Goal: Information Seeking & Learning: Find specific fact

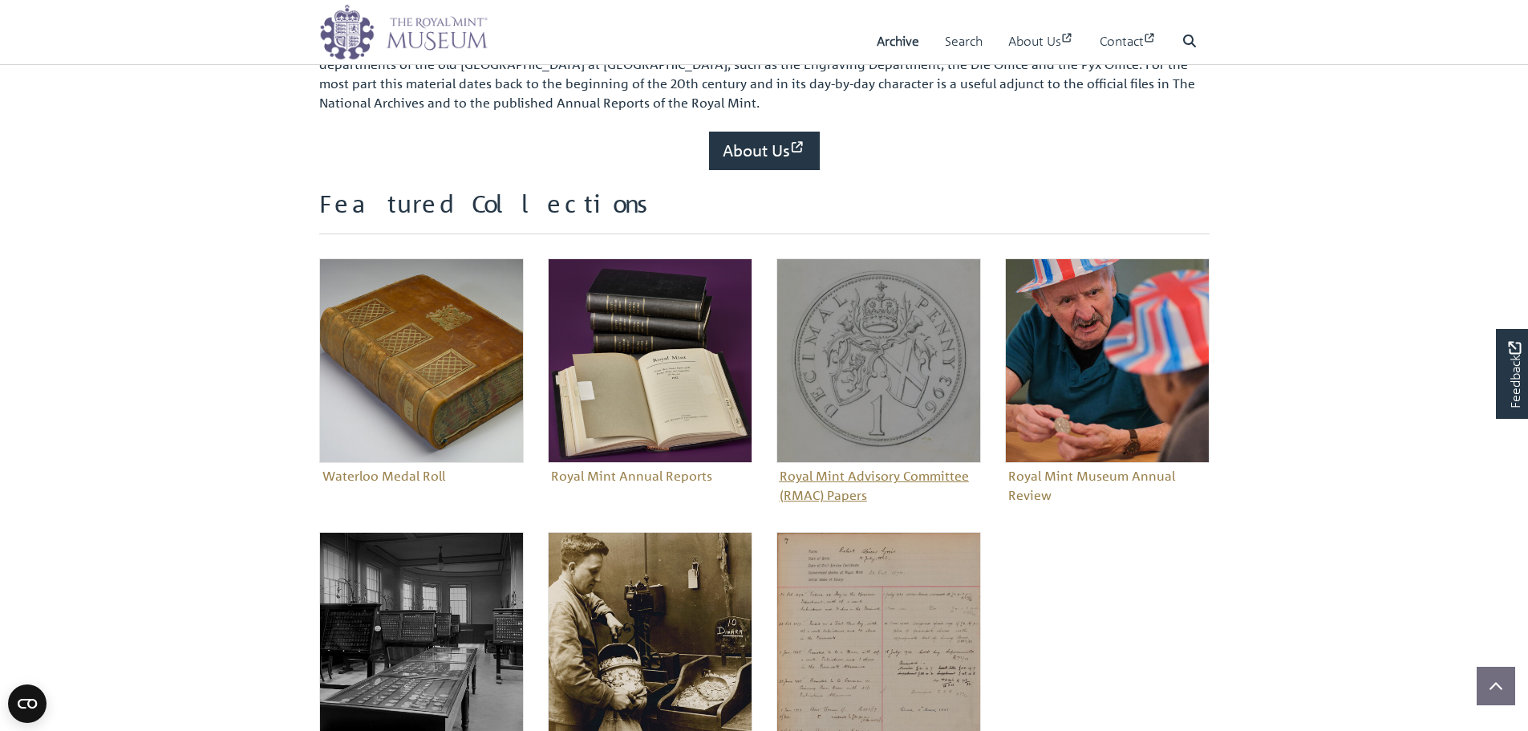
scroll to position [562, 0]
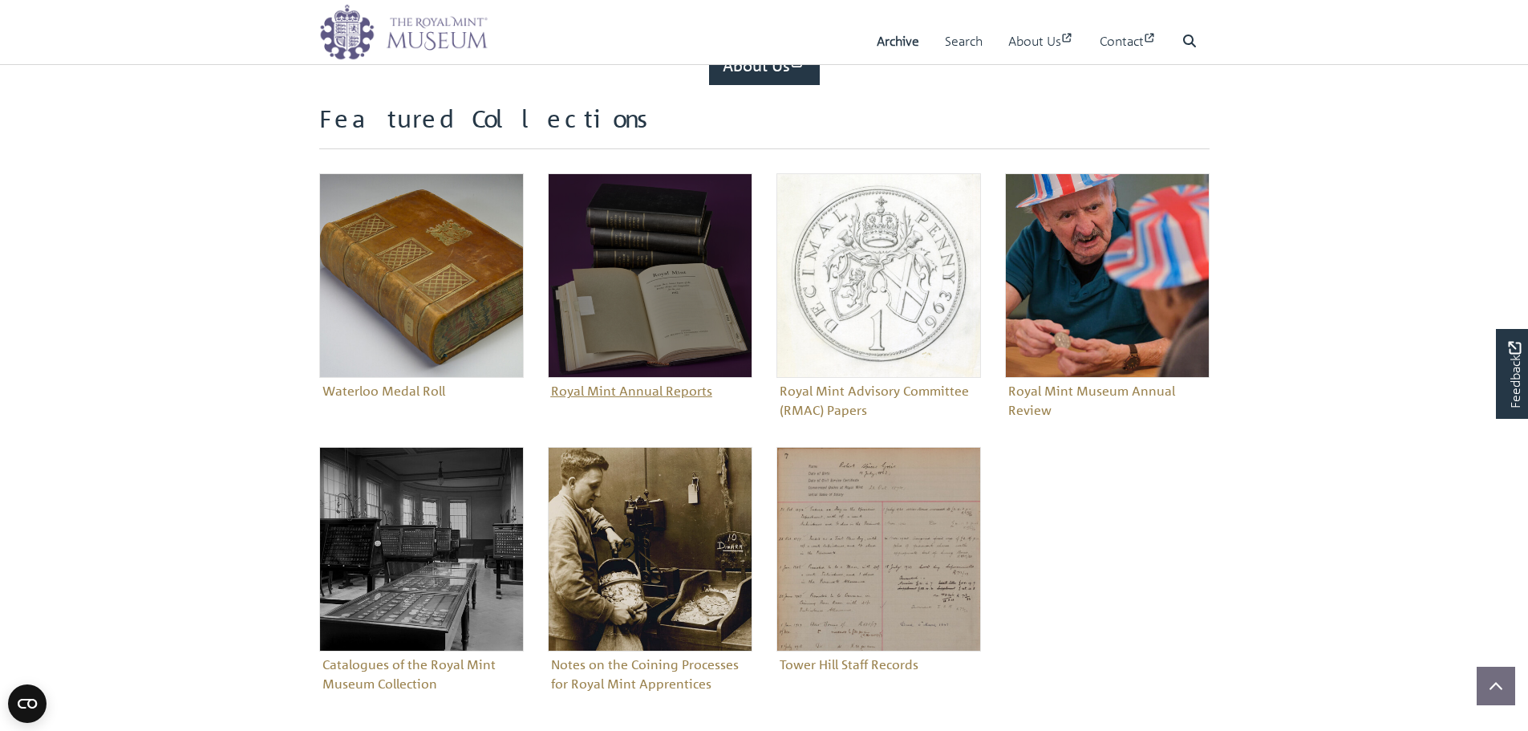
click at [724, 273] on img "Sub-collection" at bounding box center [650, 275] width 205 height 205
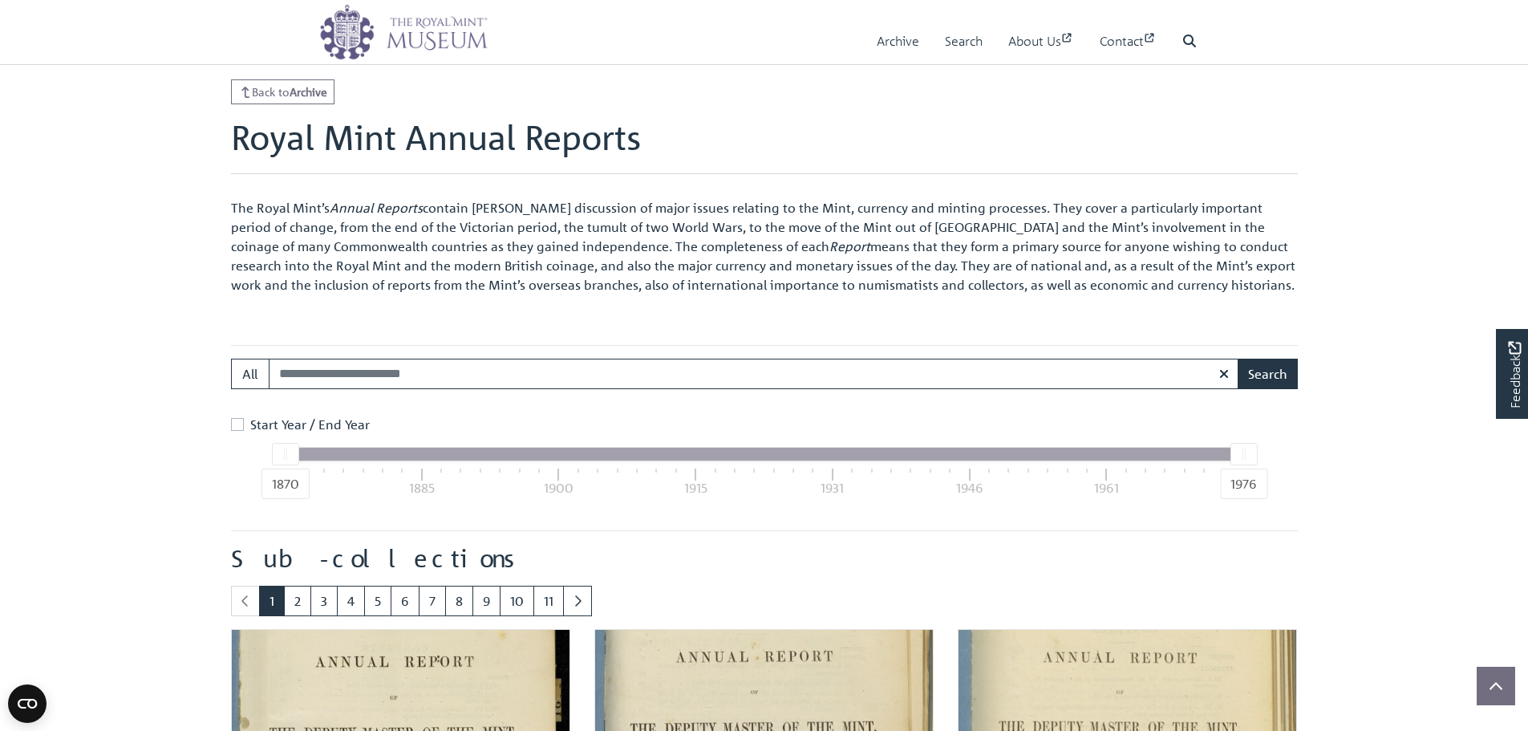
drag, startPoint x: 784, startPoint y: 290, endPoint x: 683, endPoint y: 458, distance: 195.8
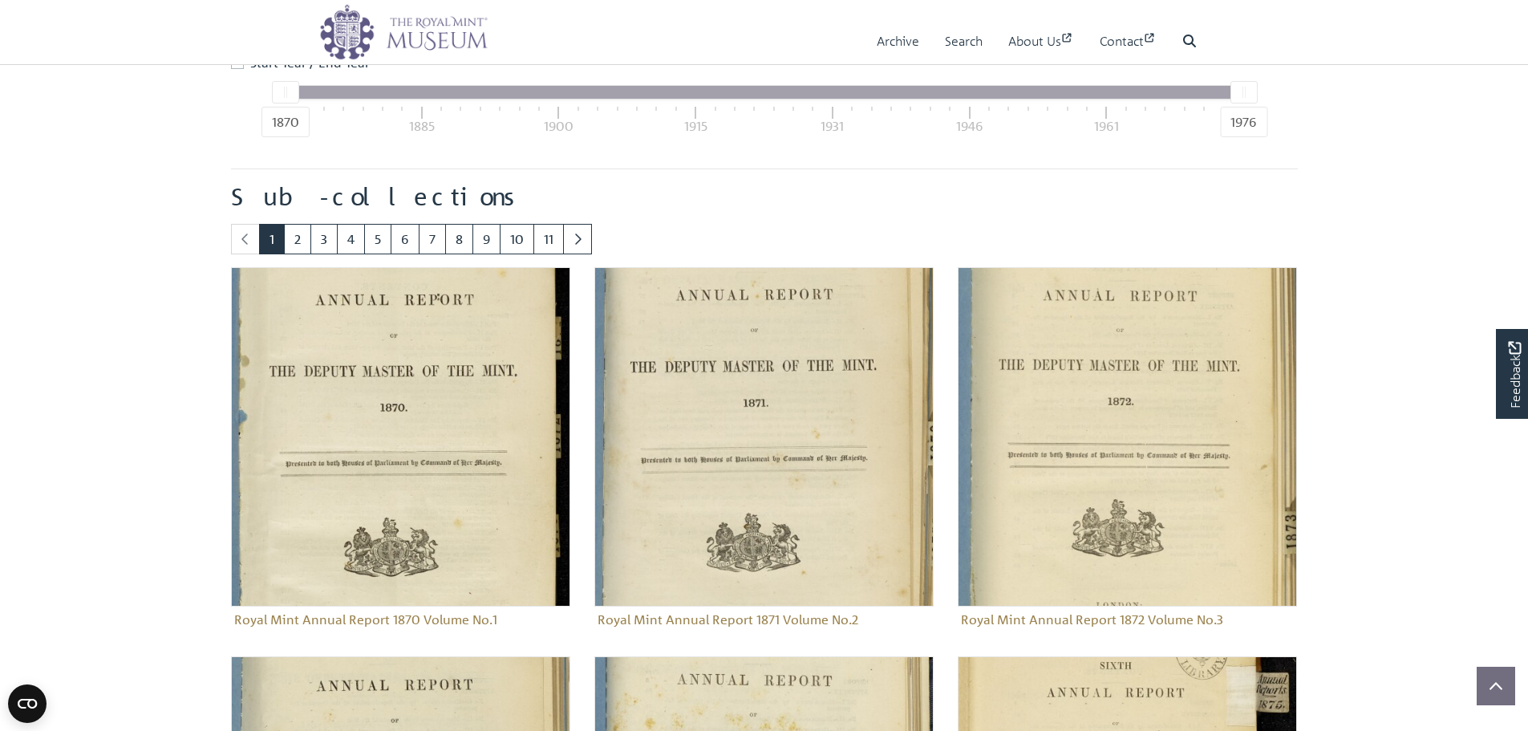
scroll to position [540, 0]
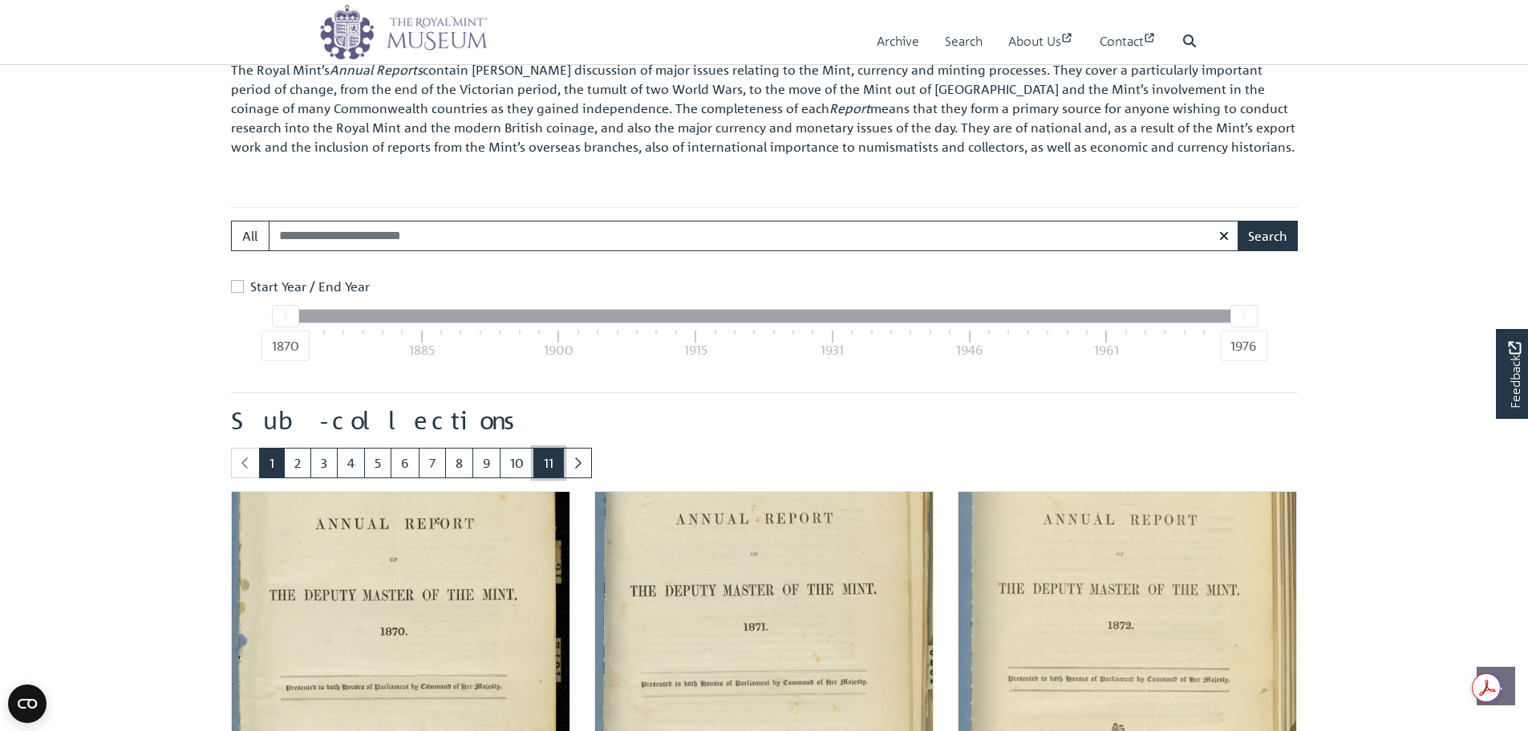
click at [548, 470] on link "11" at bounding box center [548, 463] width 30 height 30
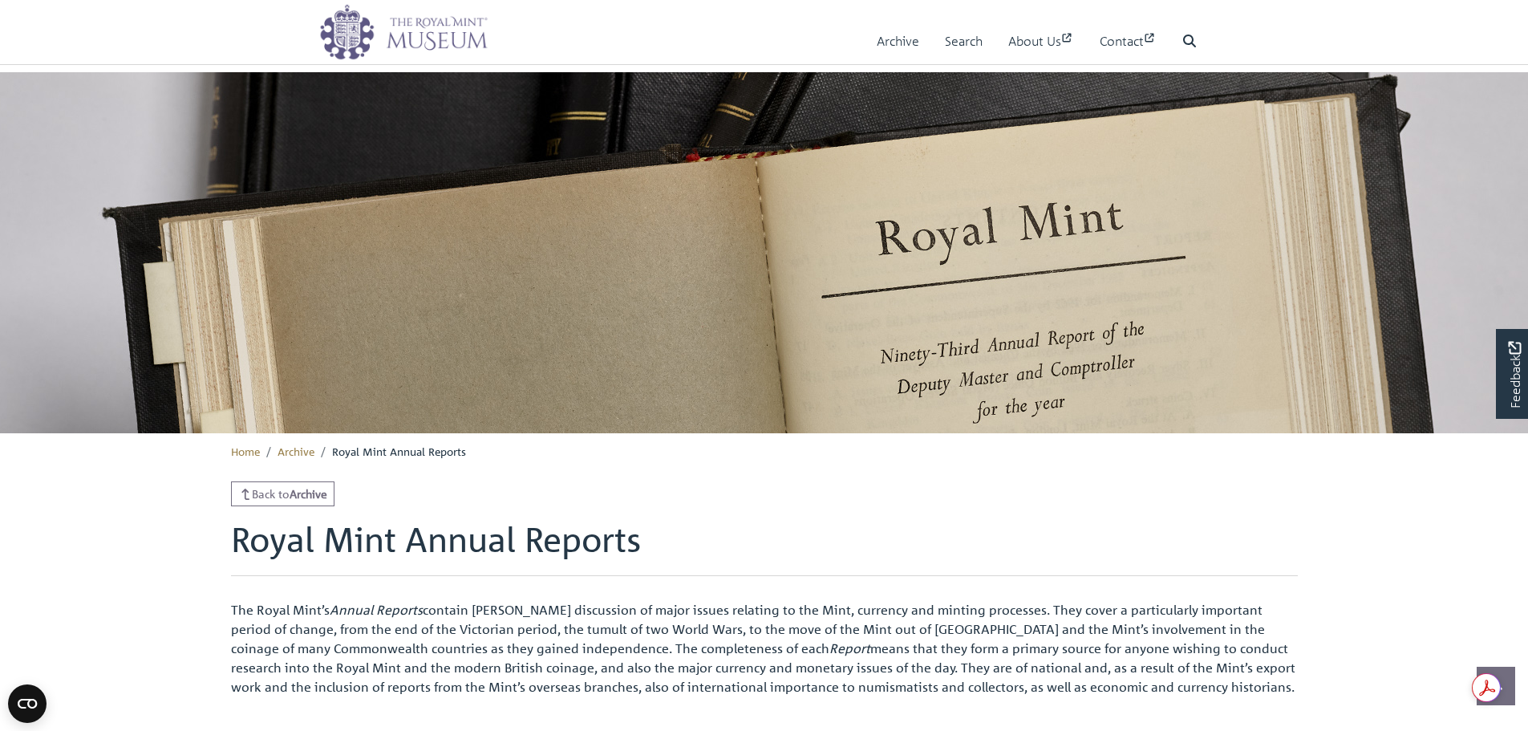
scroll to position [234, 0]
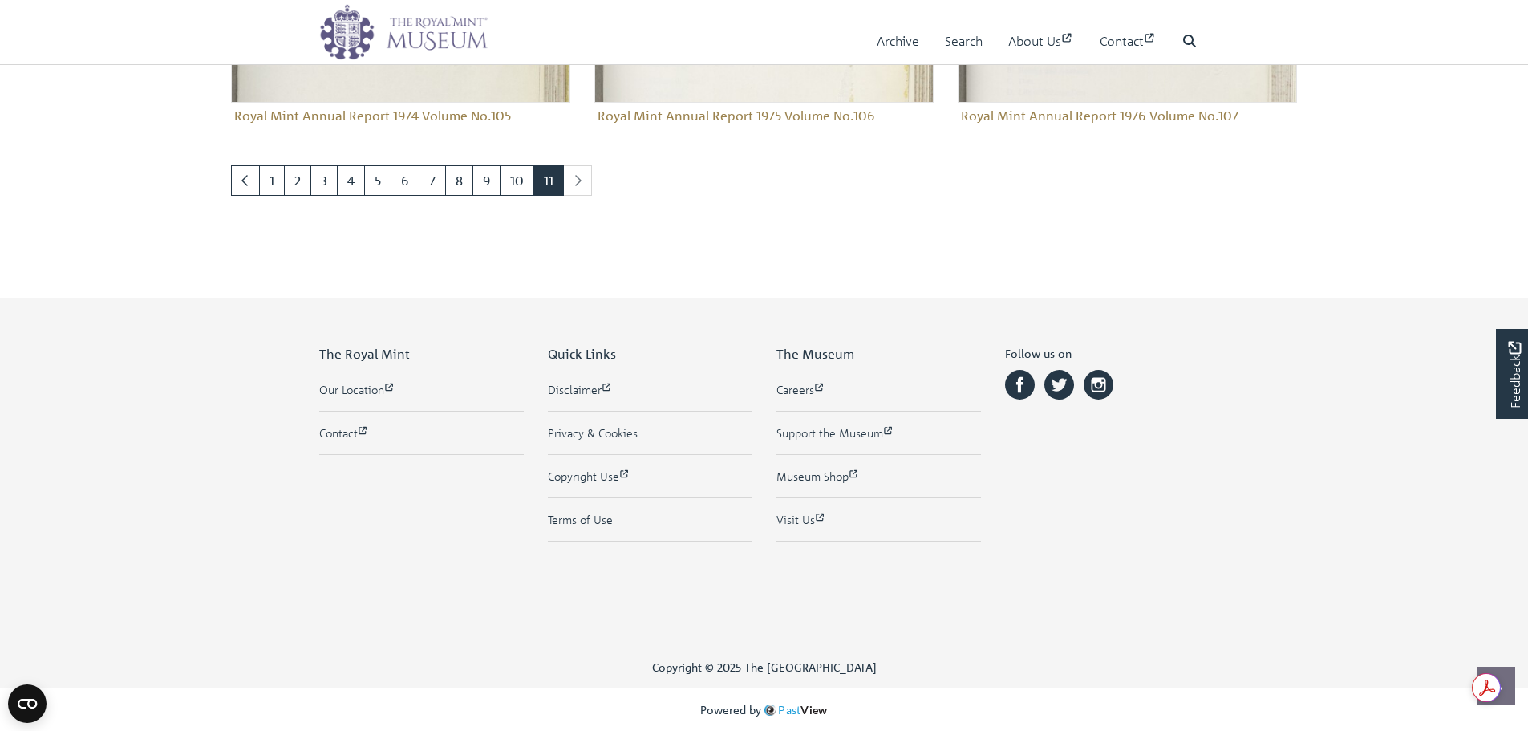
drag, startPoint x: 750, startPoint y: 494, endPoint x: 895, endPoint y: 631, distance: 199.2
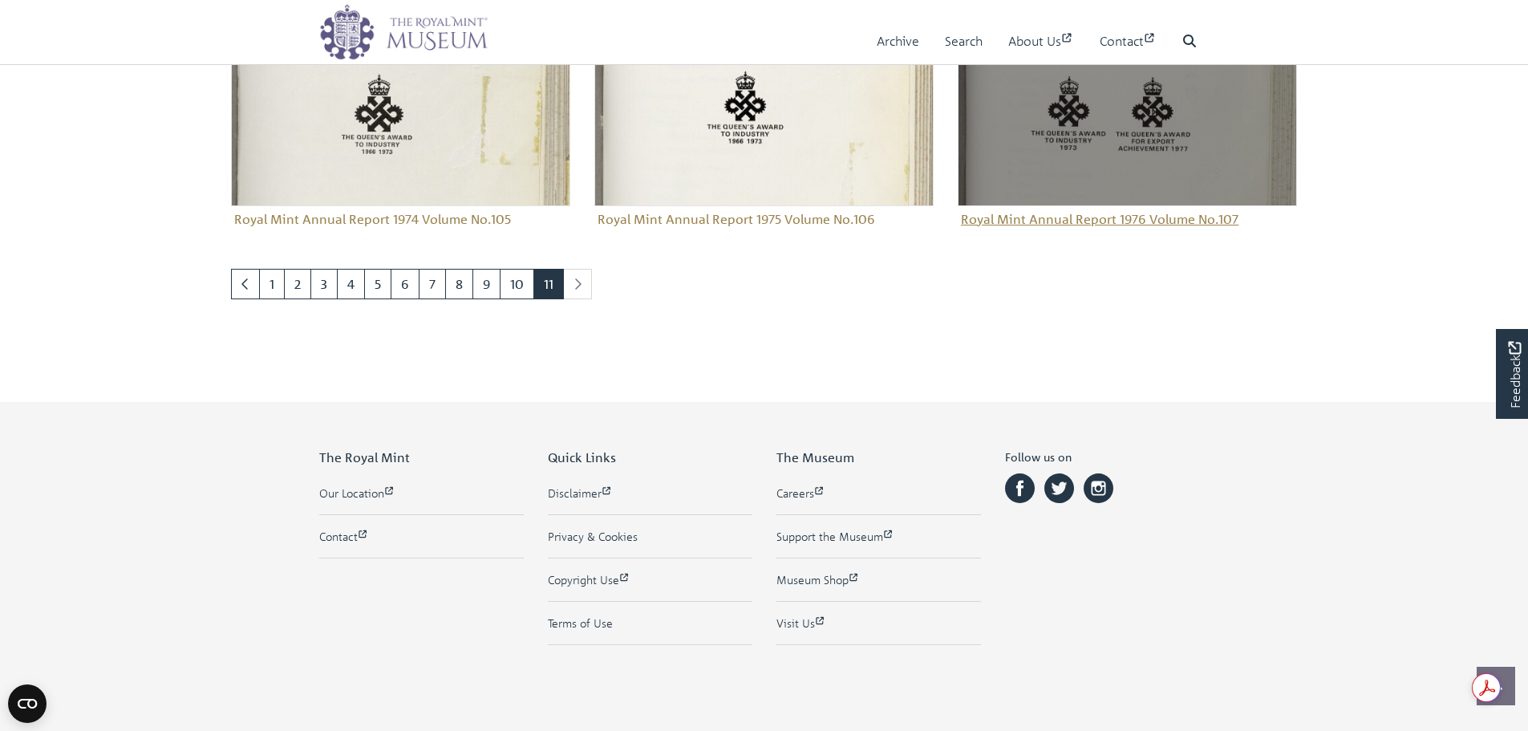
scroll to position [1726, 0]
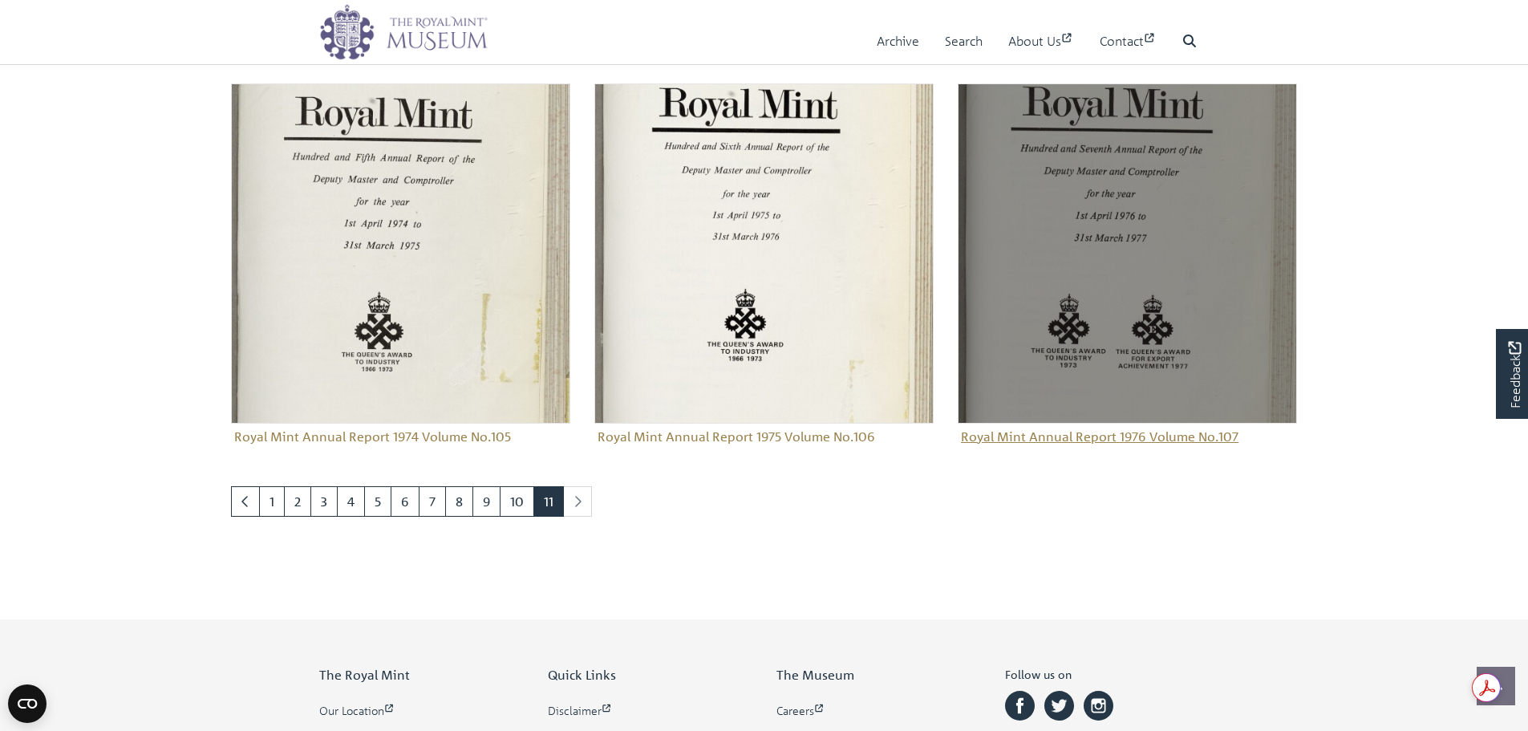
click at [1119, 294] on img "Sub-collection" at bounding box center [1127, 252] width 339 height 339
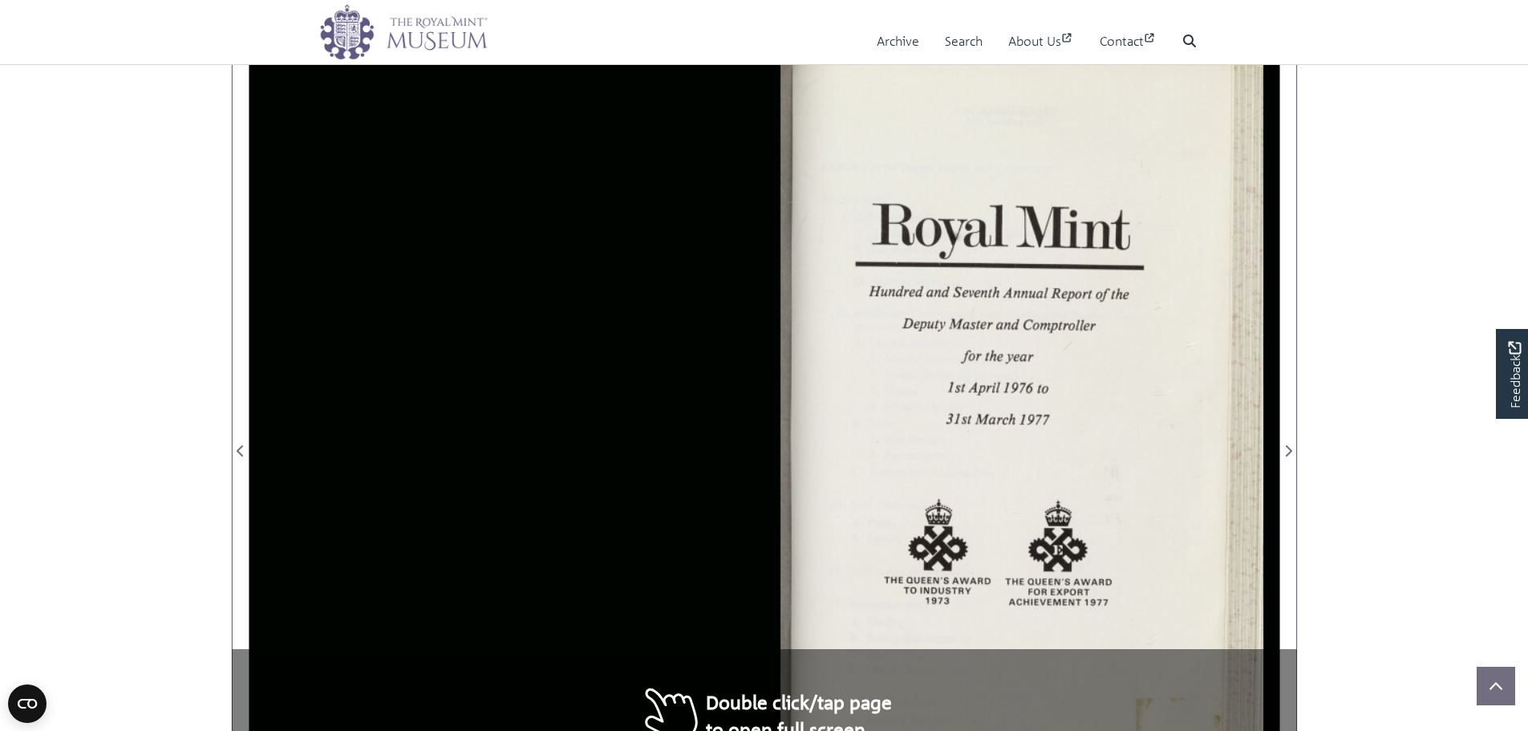
scroll to position [401, 0]
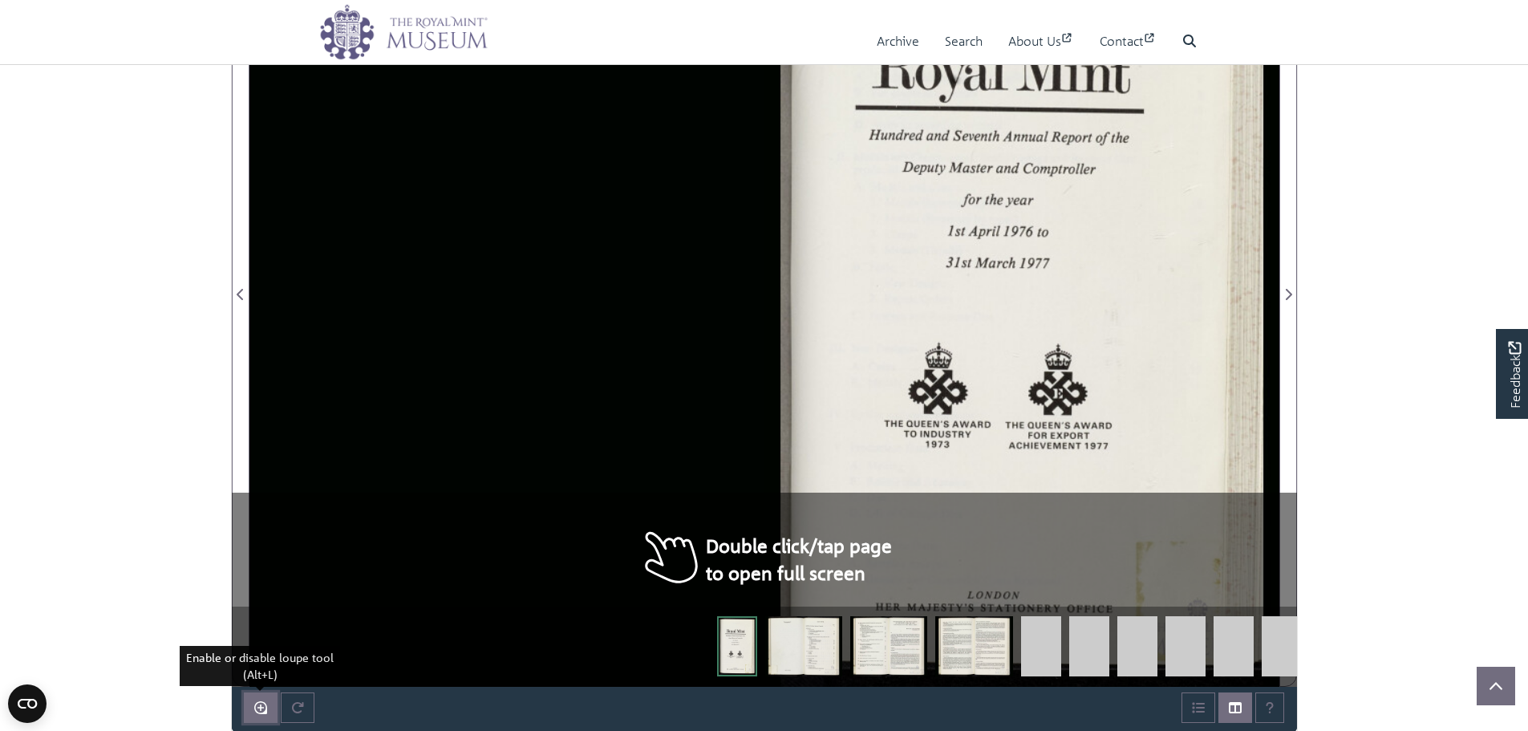
click at [269, 700] on button "Enable or disable loupe tool (Alt+L)" at bounding box center [261, 707] width 34 height 30
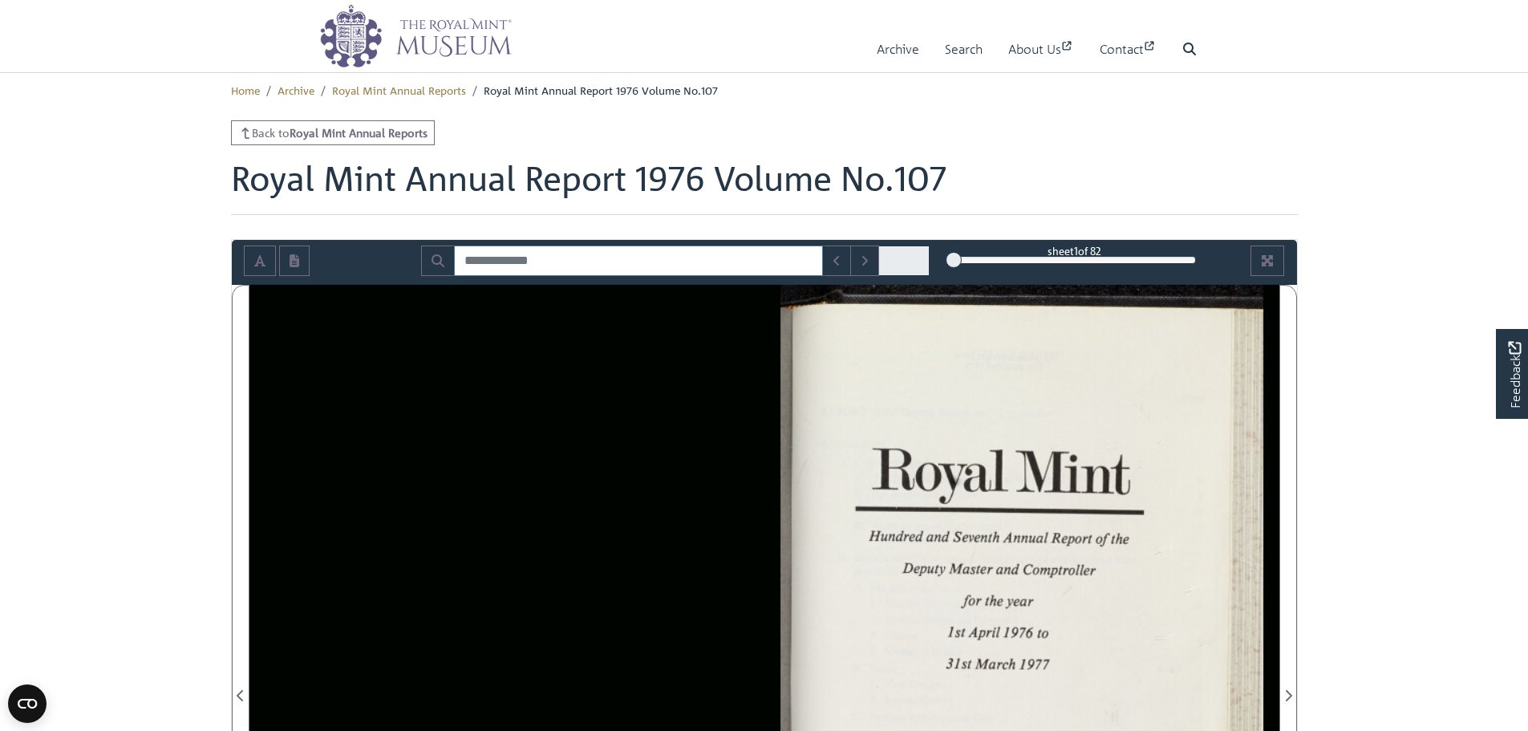
click at [524, 272] on input "Search for" at bounding box center [638, 260] width 369 height 30
type input "********"
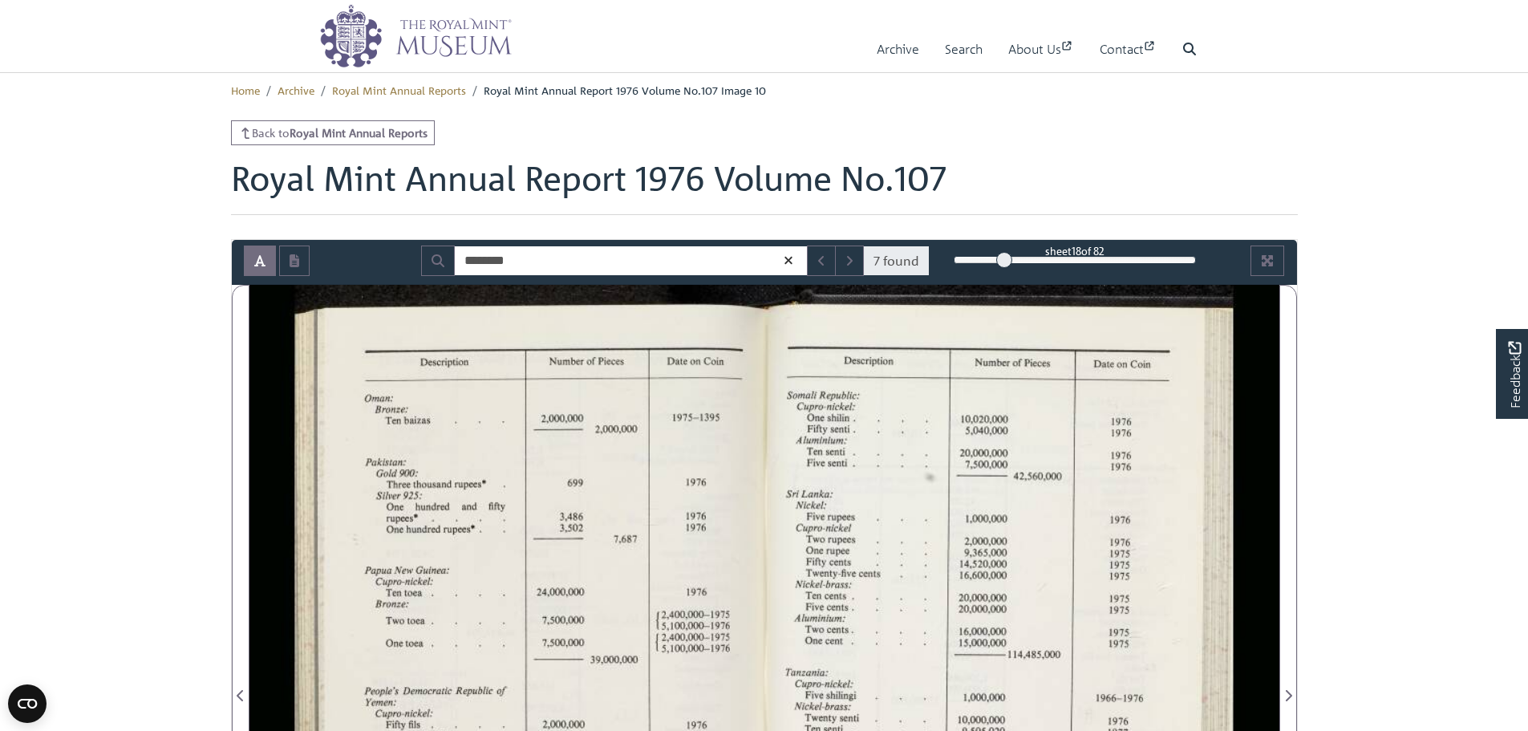
drag, startPoint x: 1413, startPoint y: 197, endPoint x: 967, endPoint y: 189, distance: 446.1
click at [872, 176] on h1 "Royal Mint Annual Report 1976 Volume No.107" at bounding box center [764, 186] width 1067 height 56
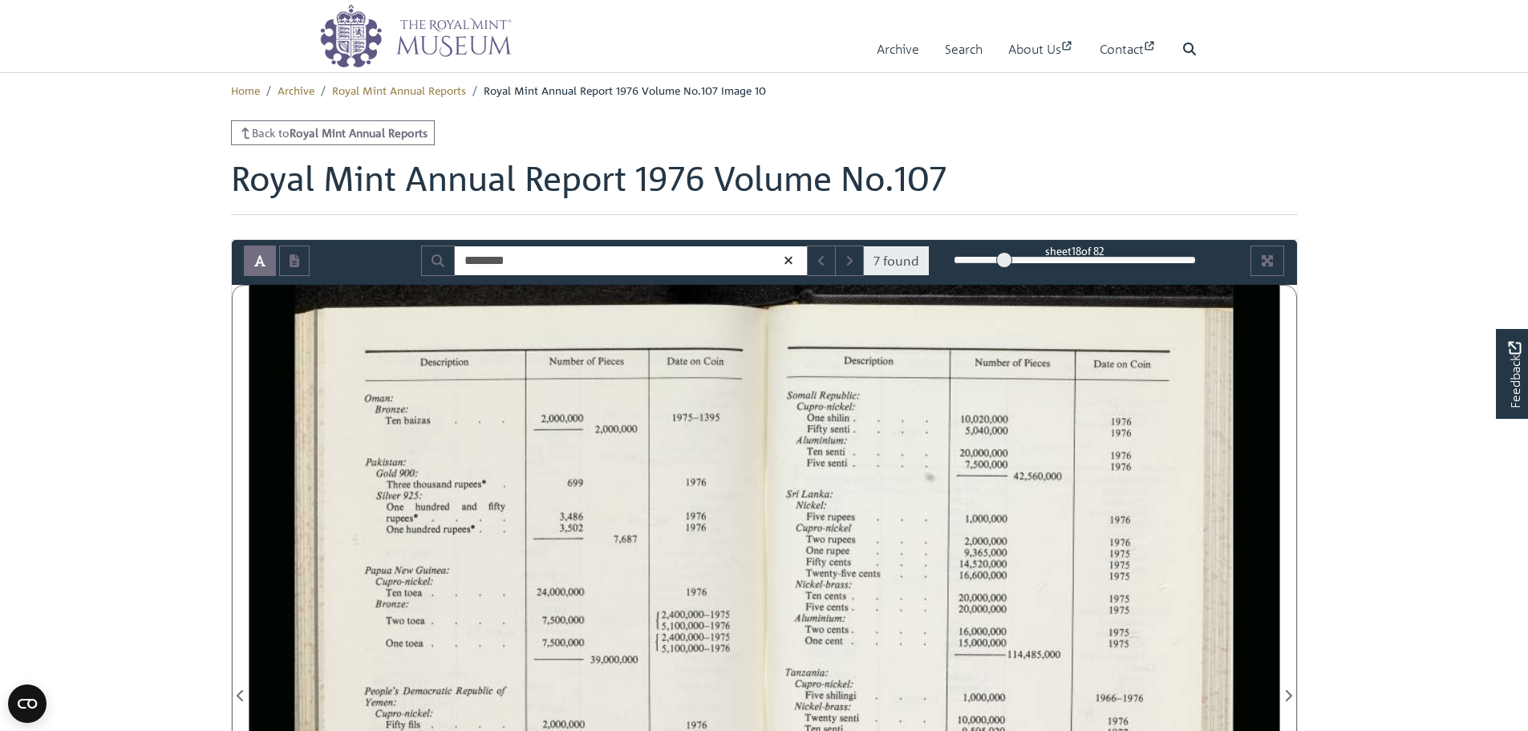
drag, startPoint x: 850, startPoint y: 166, endPoint x: 744, endPoint y: 155, distance: 106.5
click at [744, 155] on main "Back to Royal Mint Annual Reports Royal Mint Annual Report 1976 Volume No.107 L…" at bounding box center [764, 668] width 1091 height 1097
click at [742, 153] on main "Back to Royal Mint Annual Reports Royal Mint Annual Report 1976 Volume No.107 L…" at bounding box center [764, 668] width 1091 height 1097
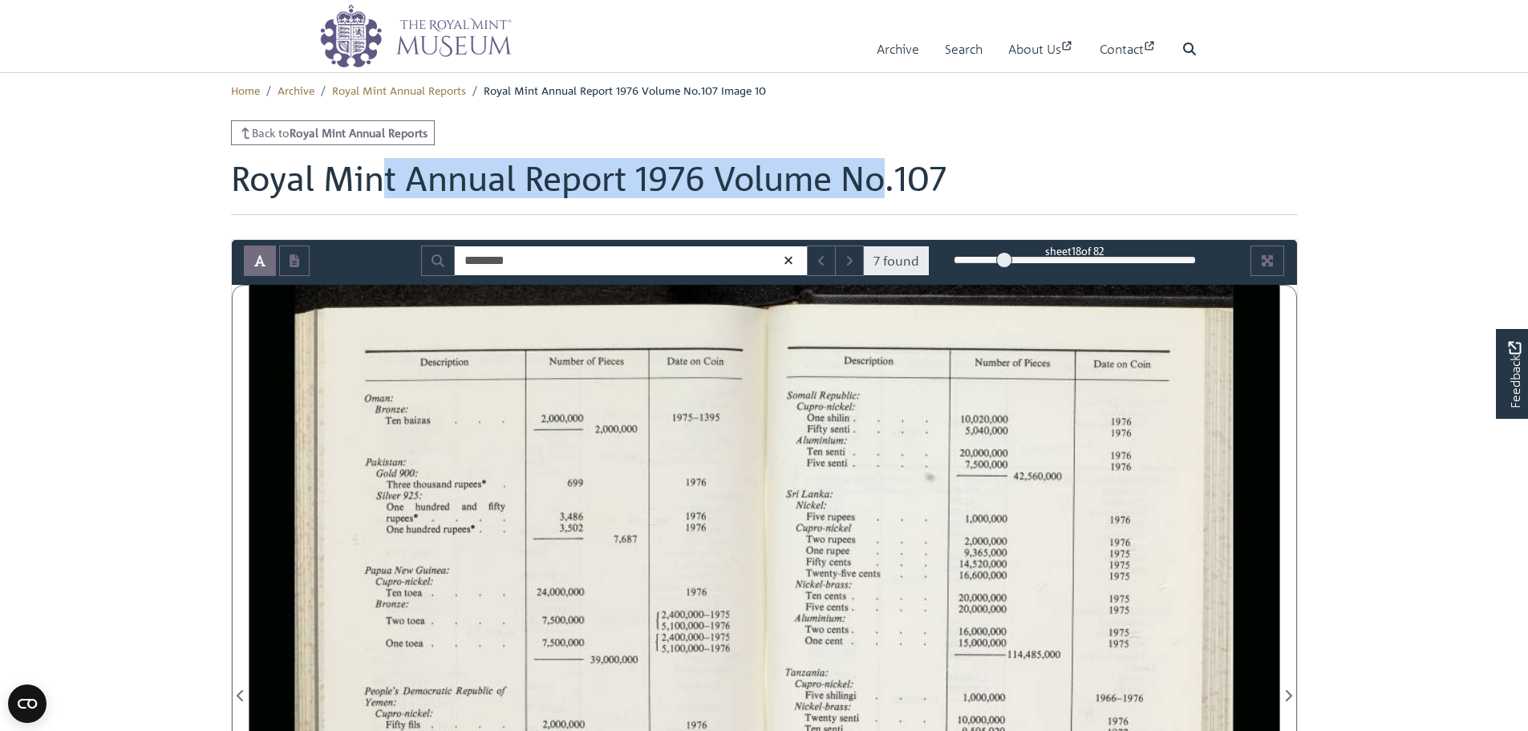
drag, startPoint x: 681, startPoint y: 147, endPoint x: 649, endPoint y: 144, distance: 32.3
click at [649, 144] on main "Back to Royal Mint Annual Reports Royal Mint Annual Report 1976 Volume No.107 L…" at bounding box center [764, 668] width 1091 height 1097
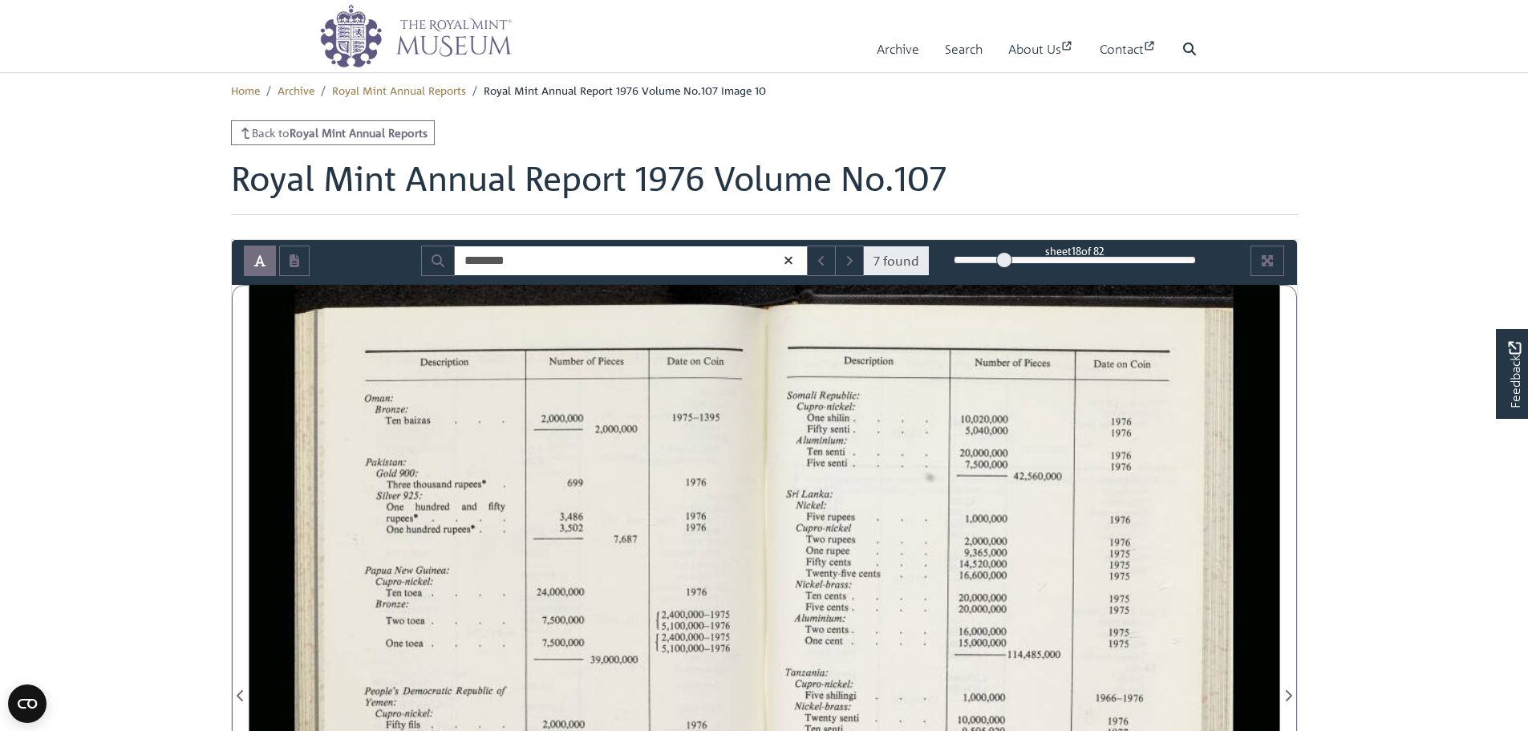
click at [646, 142] on div "Back to Royal Mint Annual Reports" at bounding box center [764, 132] width 1067 height 25
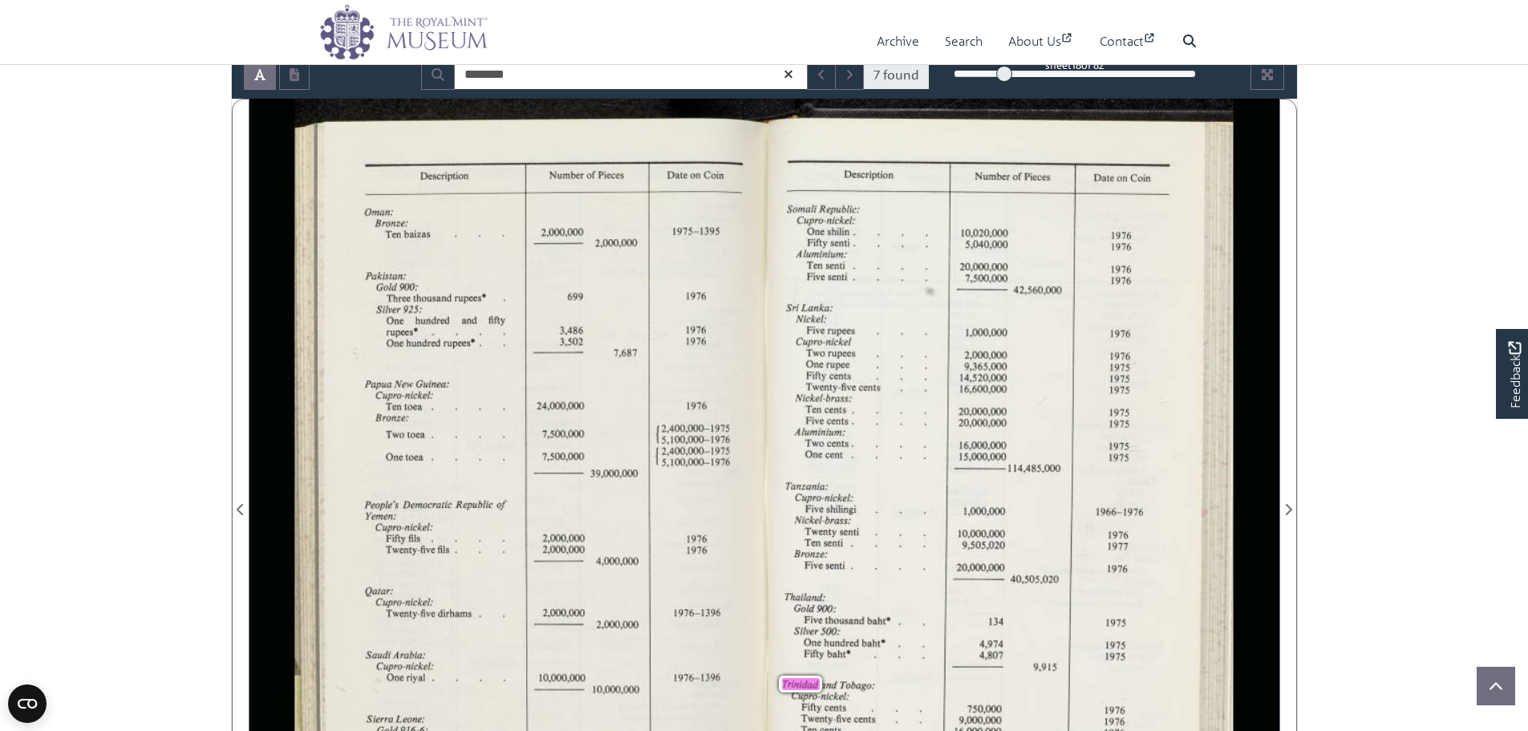
scroll to position [160, 0]
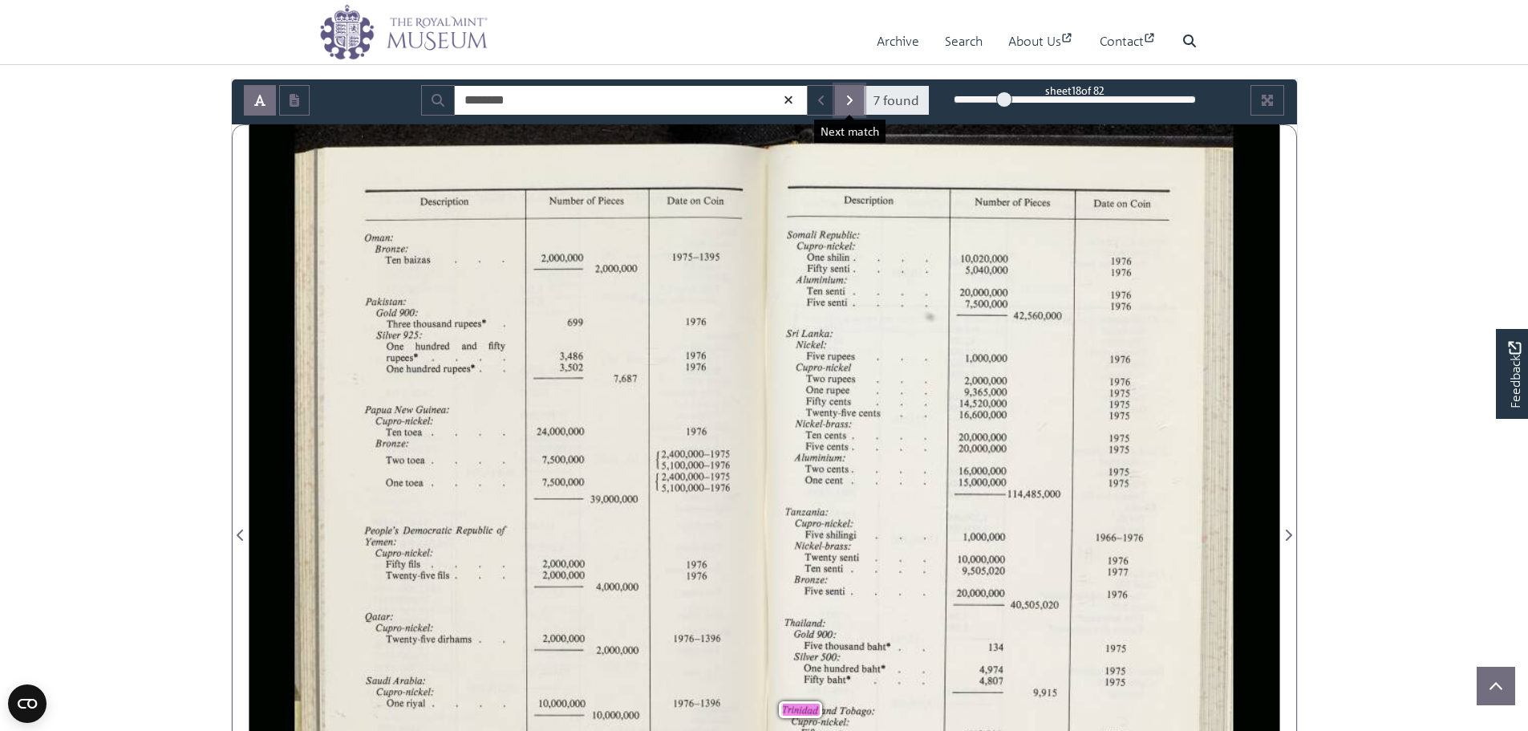
click at [859, 99] on button "Next Match" at bounding box center [849, 100] width 29 height 30
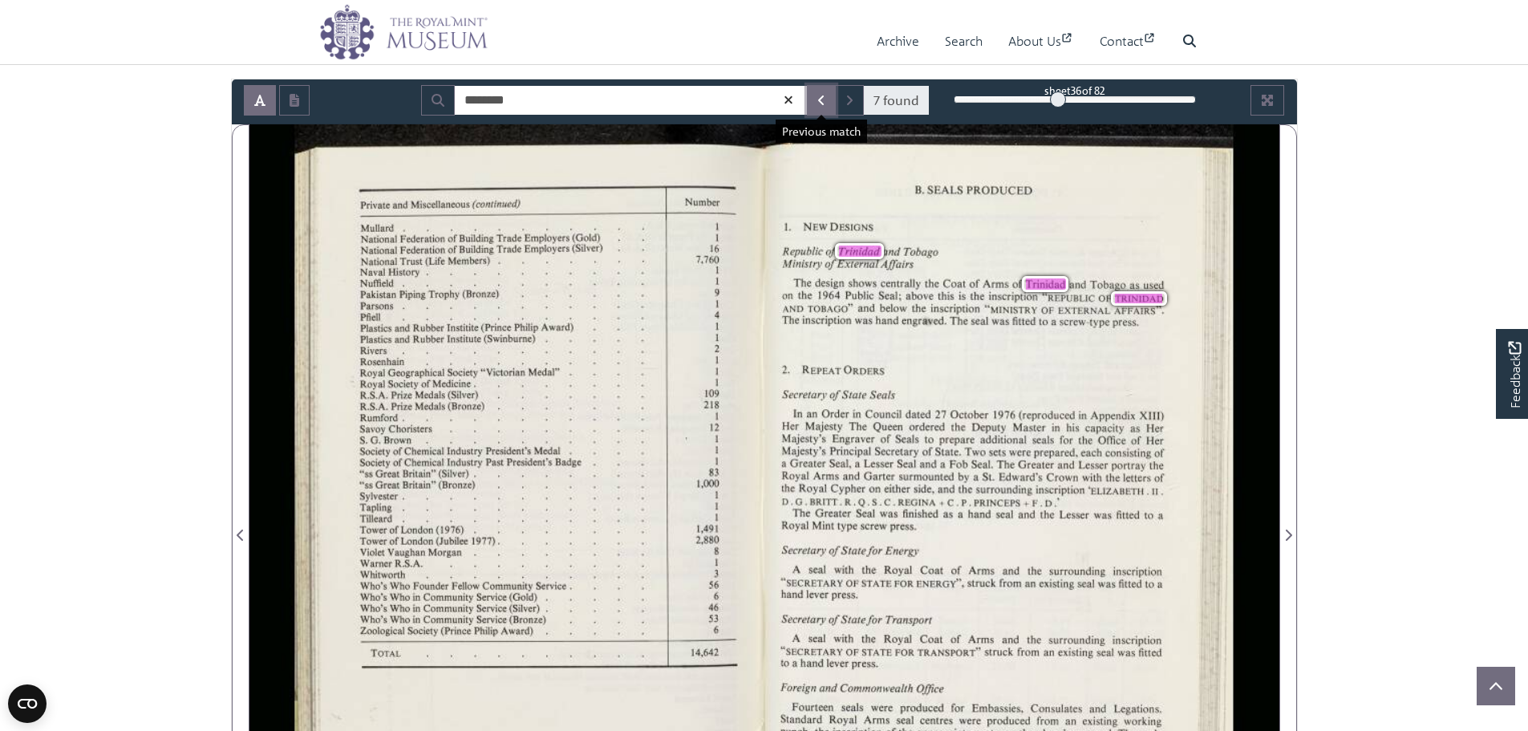
click at [827, 103] on button "Previous Match" at bounding box center [821, 100] width 29 height 30
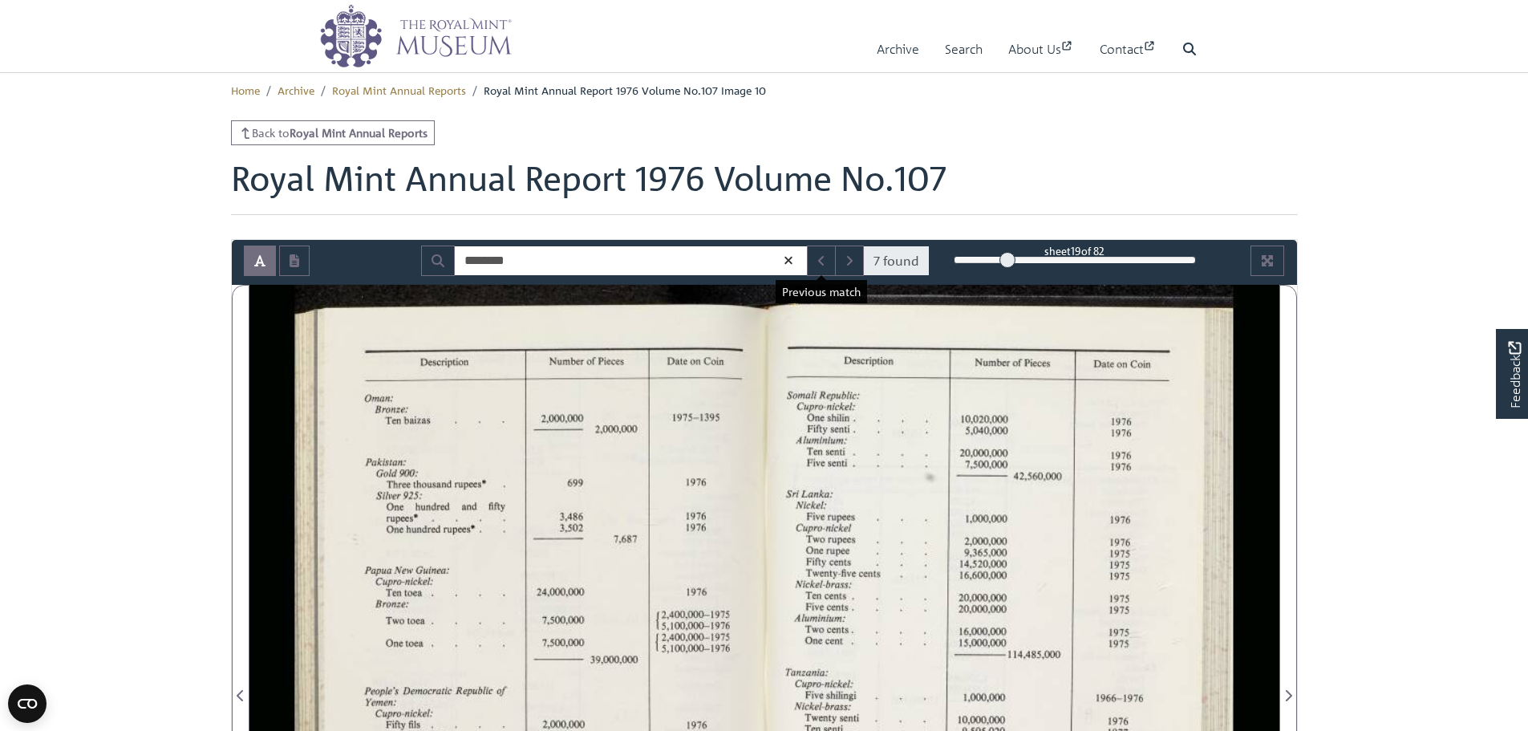
click at [433, 100] on ul "Home Archive Royal Mint Annual Reports Royal Mint Annual Report 1976 Volume No.…" at bounding box center [764, 89] width 1067 height 35
click at [433, 97] on li "Royal Mint Annual Reports" at bounding box center [390, 90] width 152 height 16
click at [433, 94] on link "Royal Mint Annual Reports" at bounding box center [399, 90] width 134 height 14
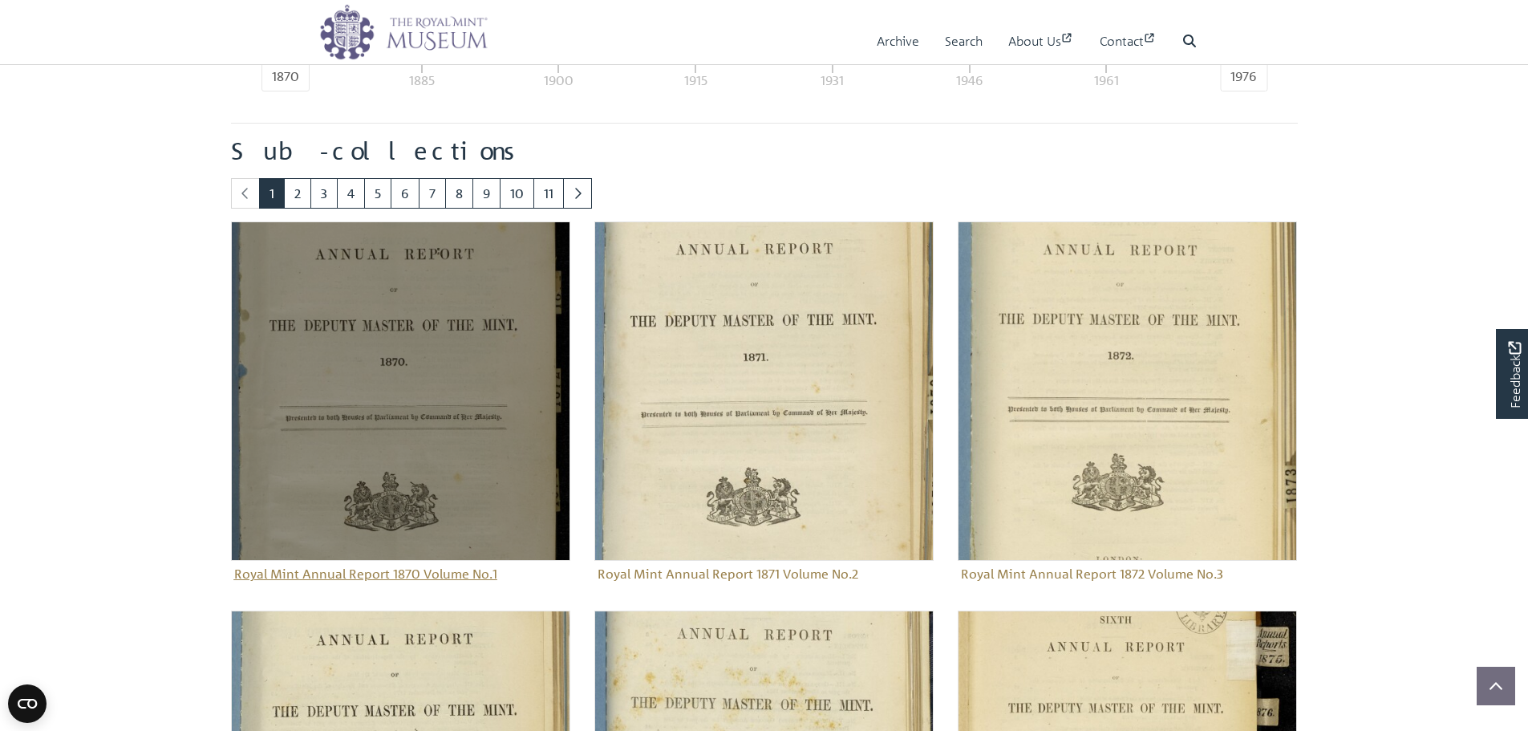
scroll to position [796, 0]
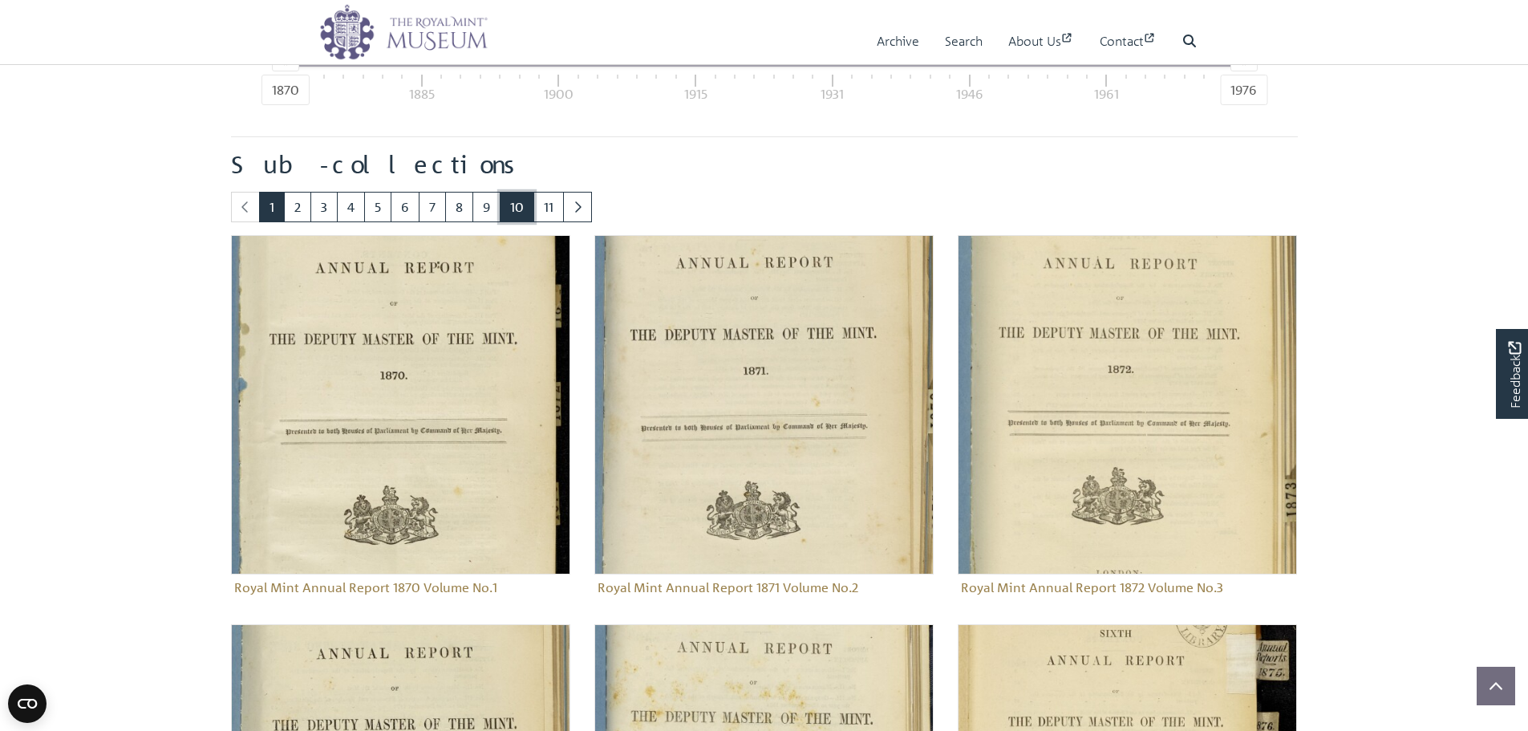
click at [517, 209] on link "10" at bounding box center [517, 207] width 34 height 30
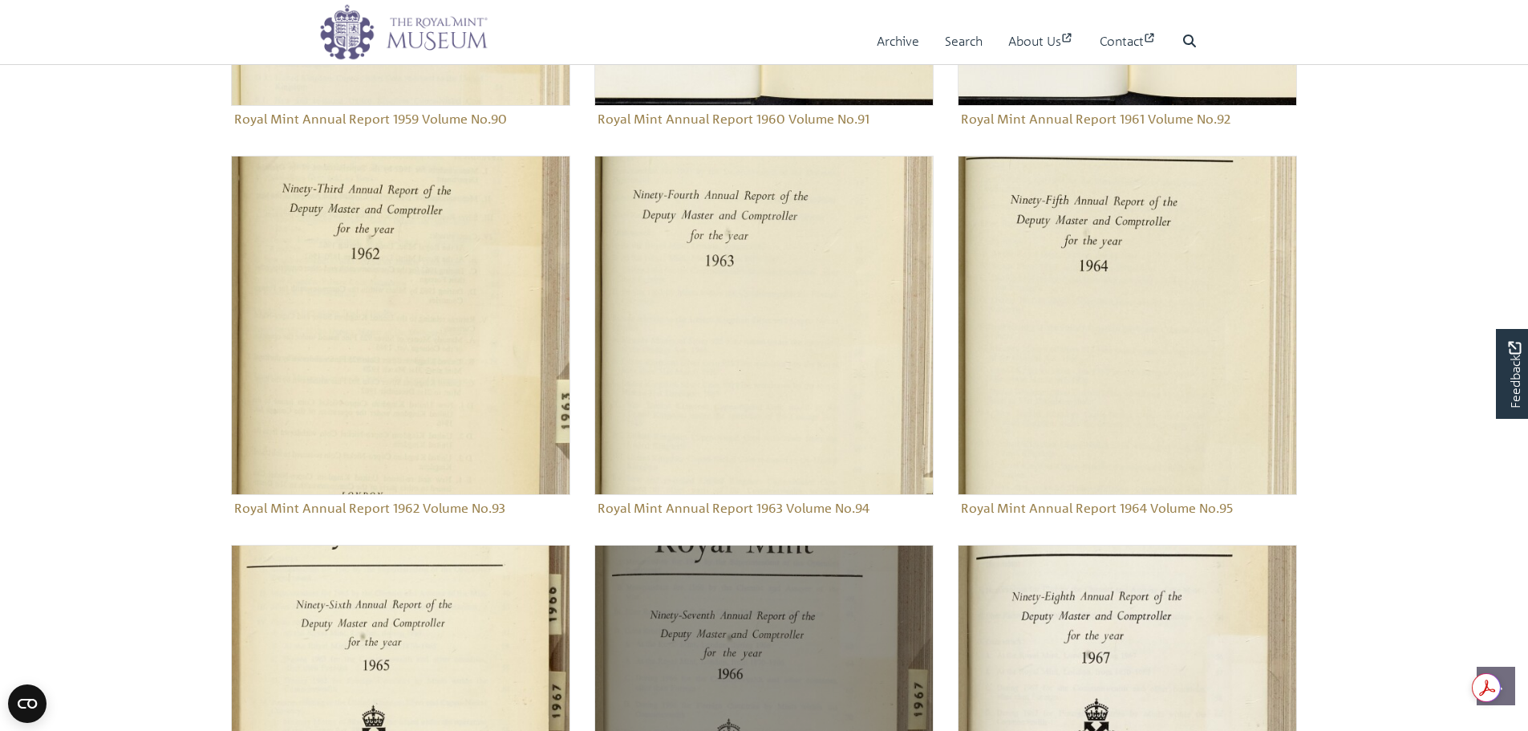
scroll to position [1518, 0]
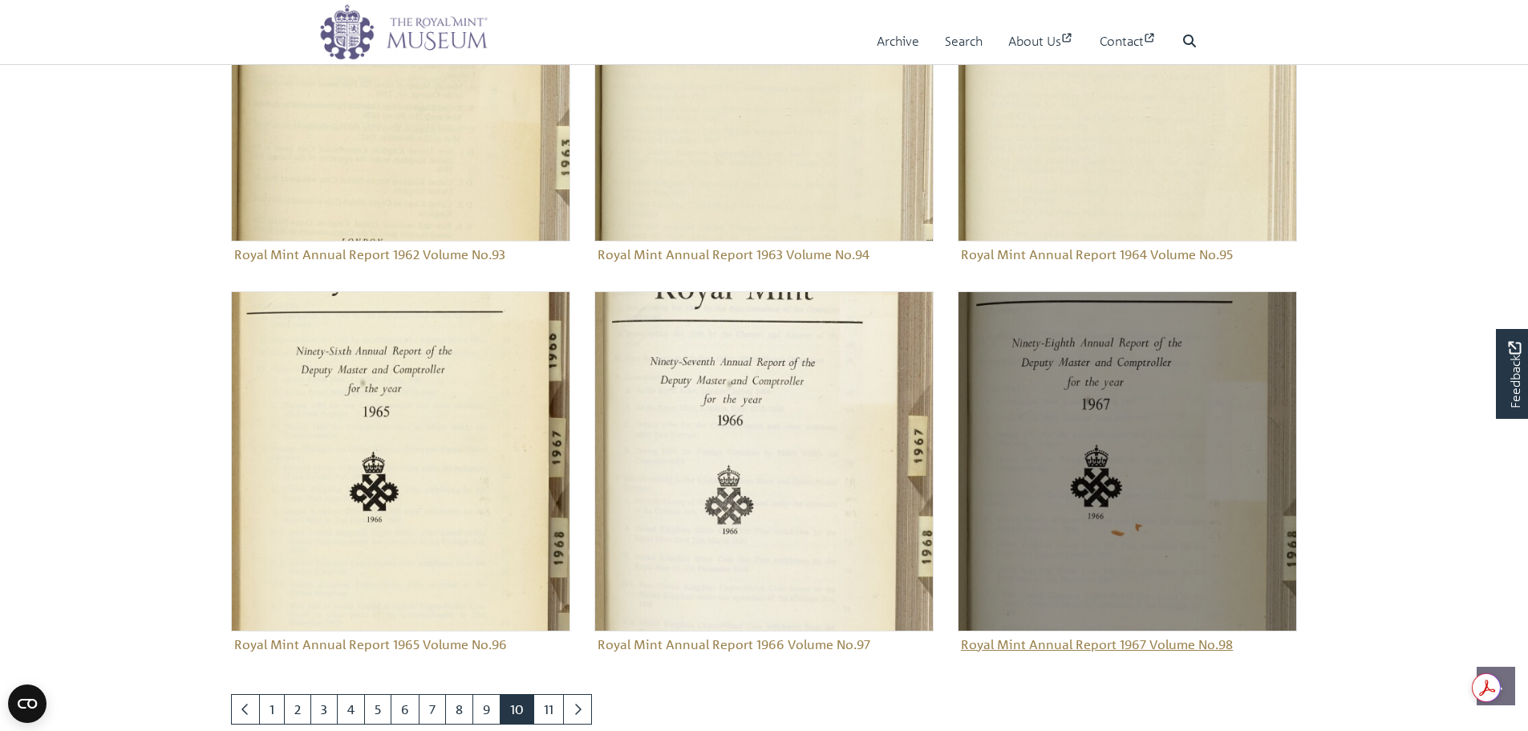
click at [1131, 489] on img "Sub-collection" at bounding box center [1127, 460] width 339 height 339
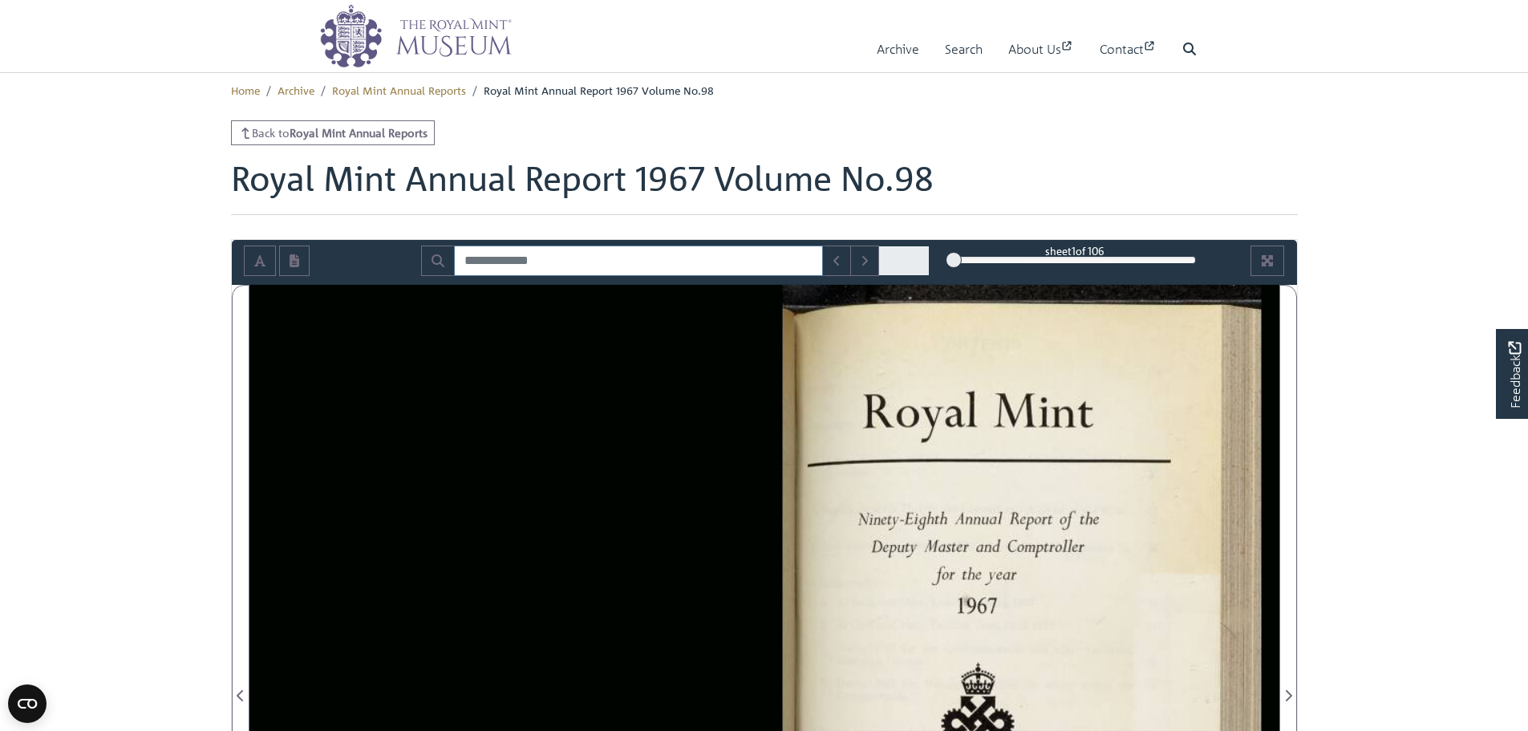
click at [710, 245] on input "Search for" at bounding box center [638, 260] width 369 height 30
click at [713, 261] on input "Search for" at bounding box center [638, 260] width 369 height 30
type input "********"
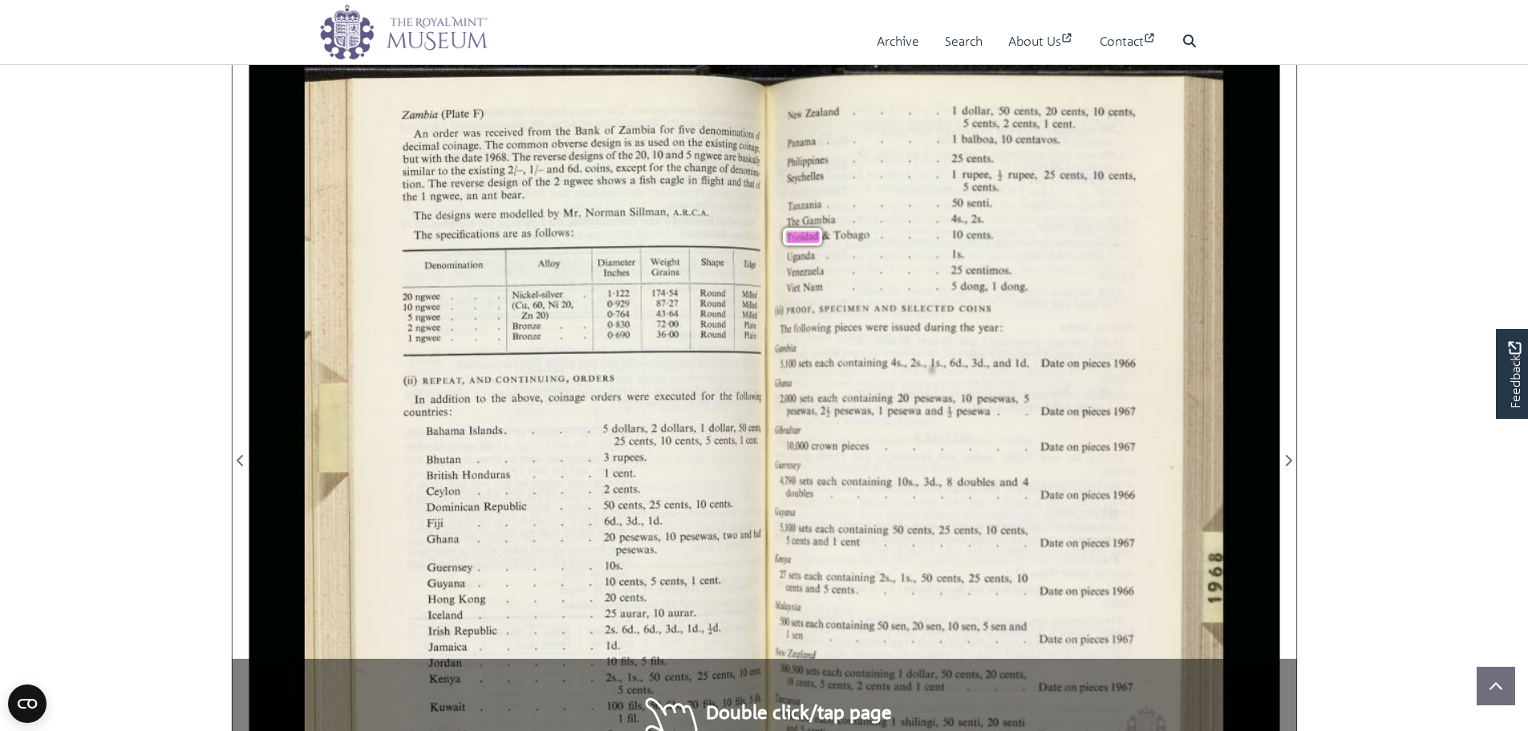
scroll to position [241, 0]
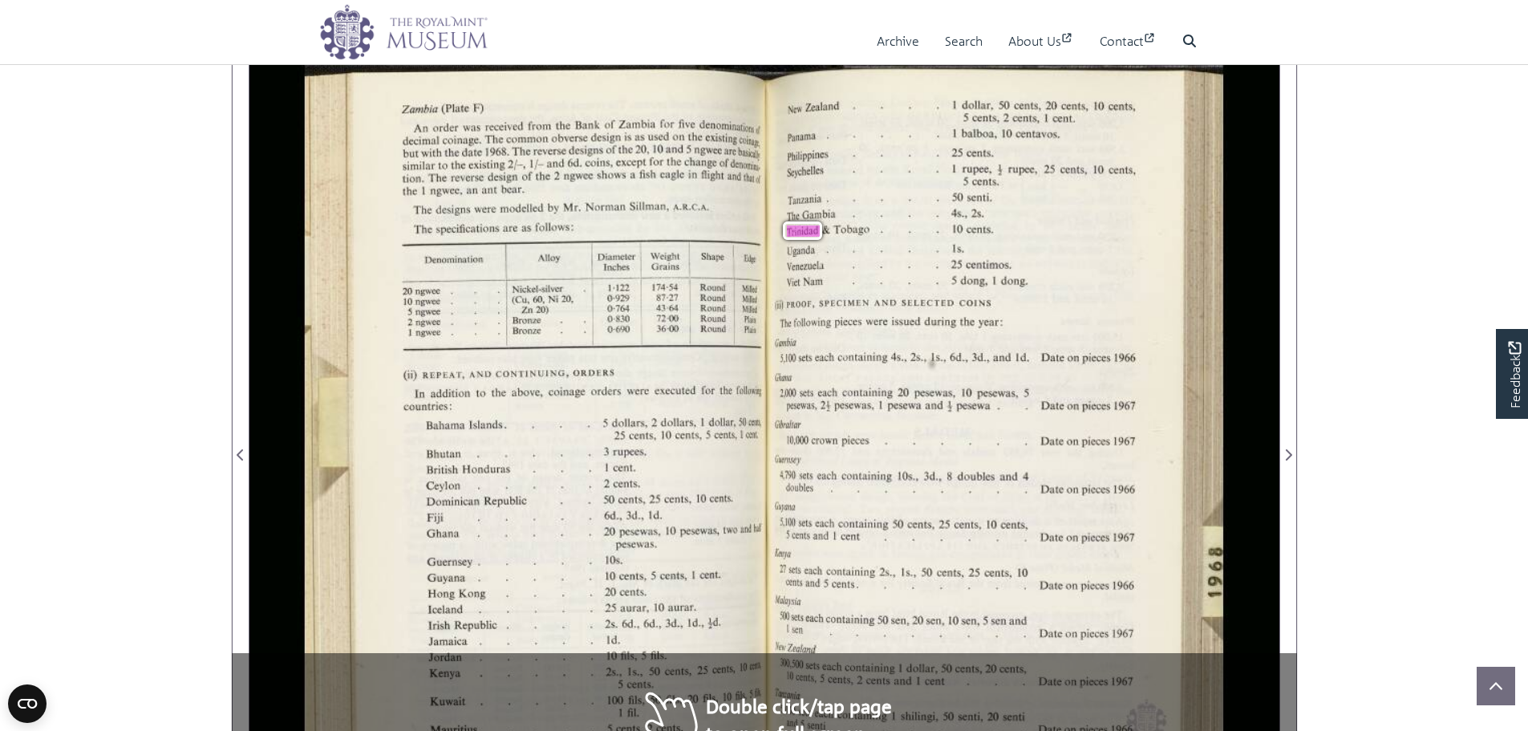
click at [1381, 469] on body "Menu Archive Search About Us Contact" at bounding box center [764, 616] width 1528 height 1714
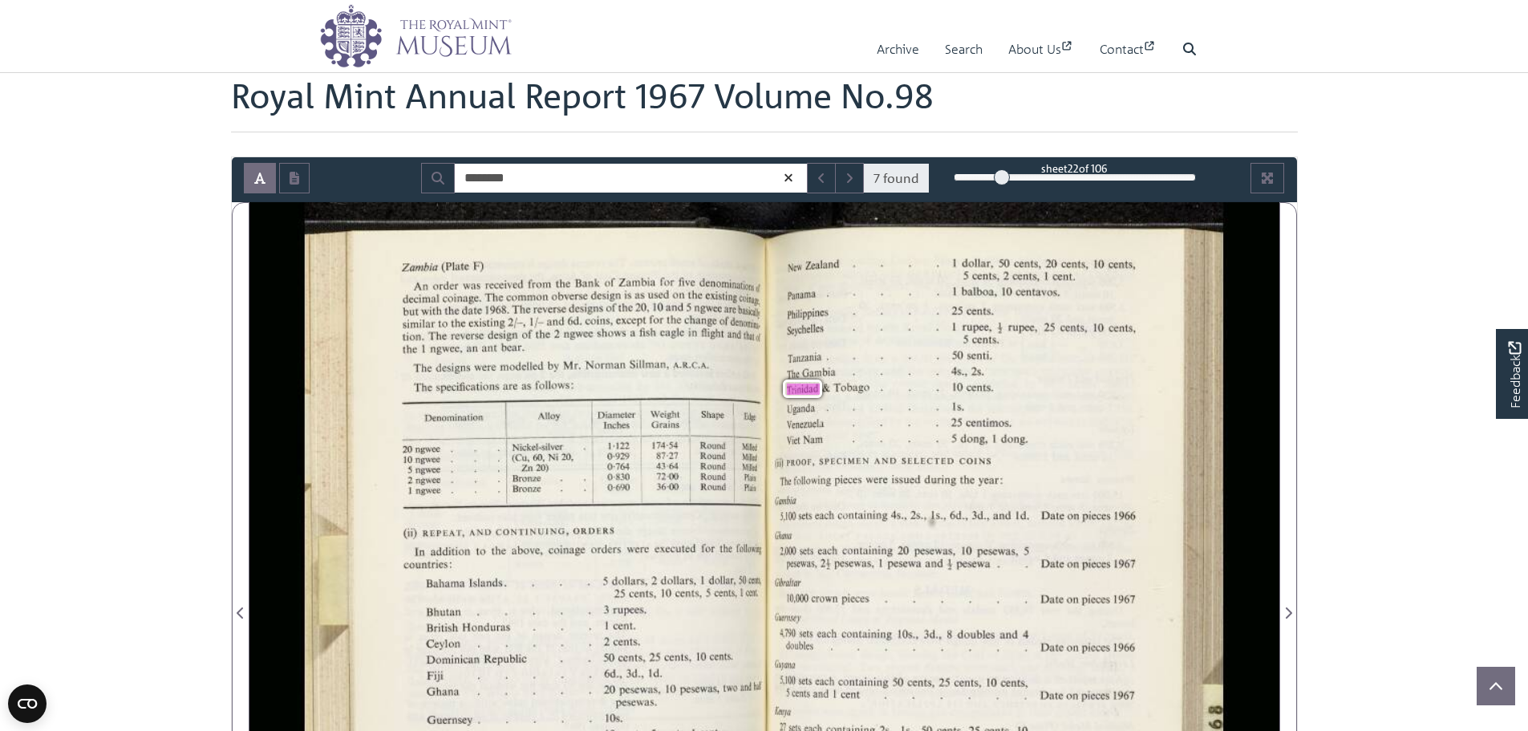
scroll to position [80, 0]
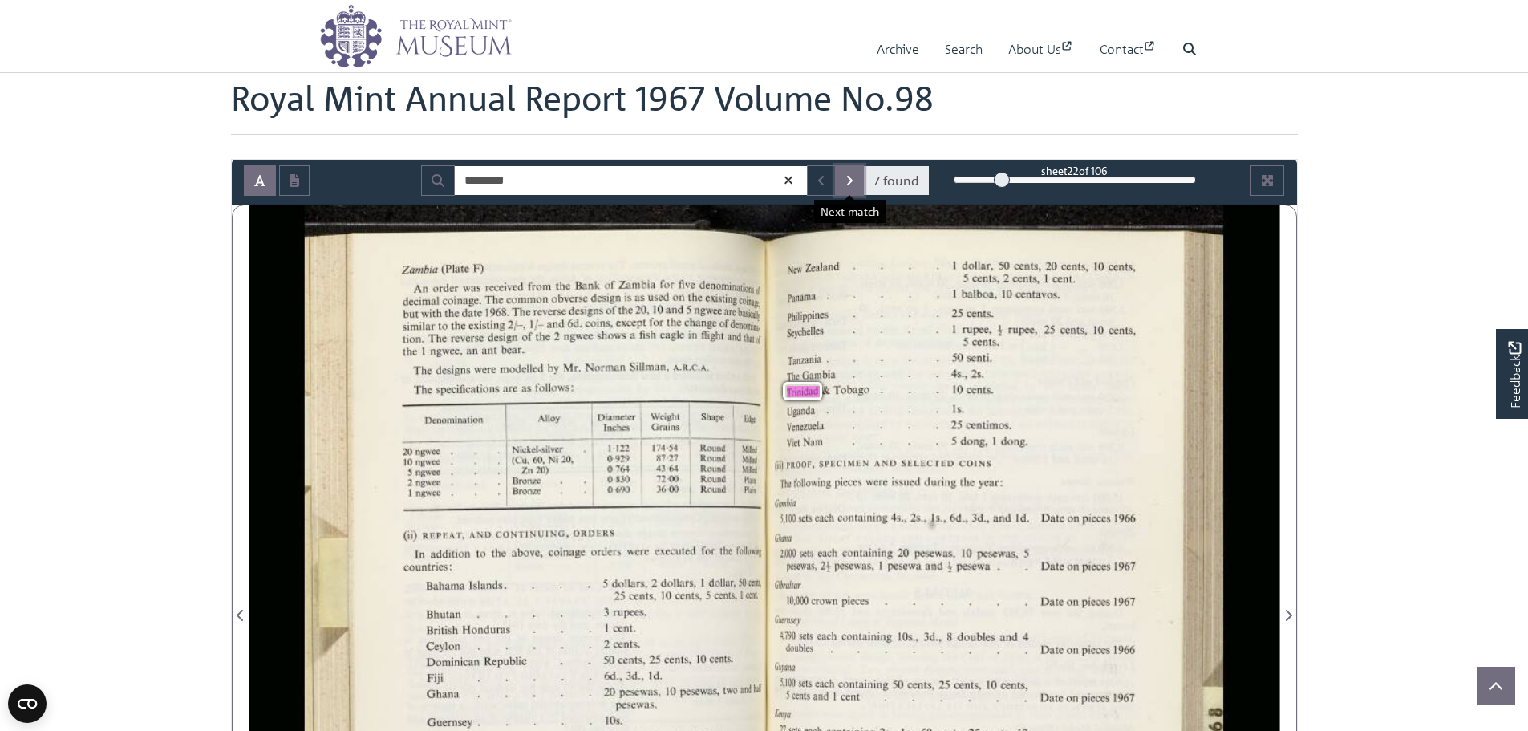
click at [845, 185] on button "Next Match" at bounding box center [849, 180] width 29 height 30
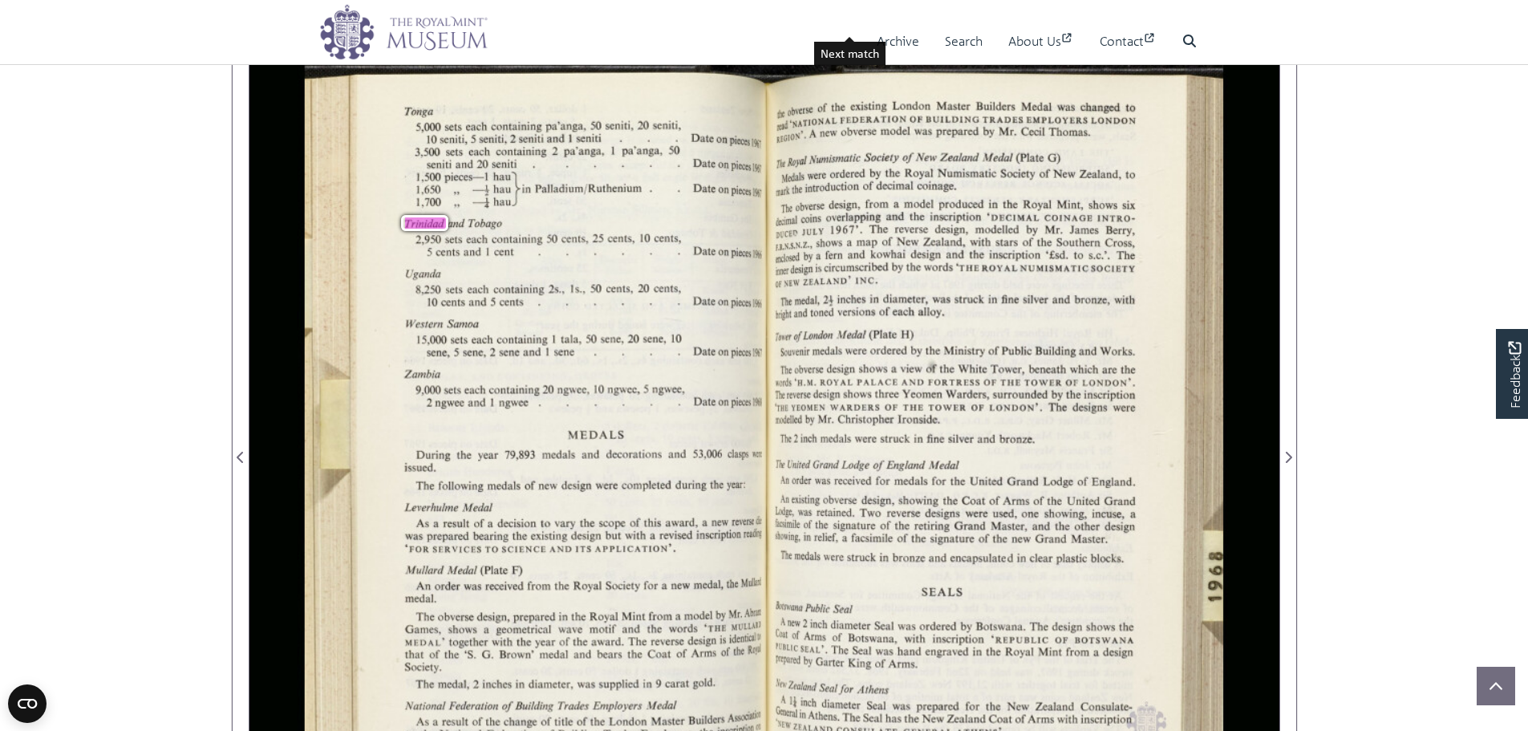
scroll to position [160, 0]
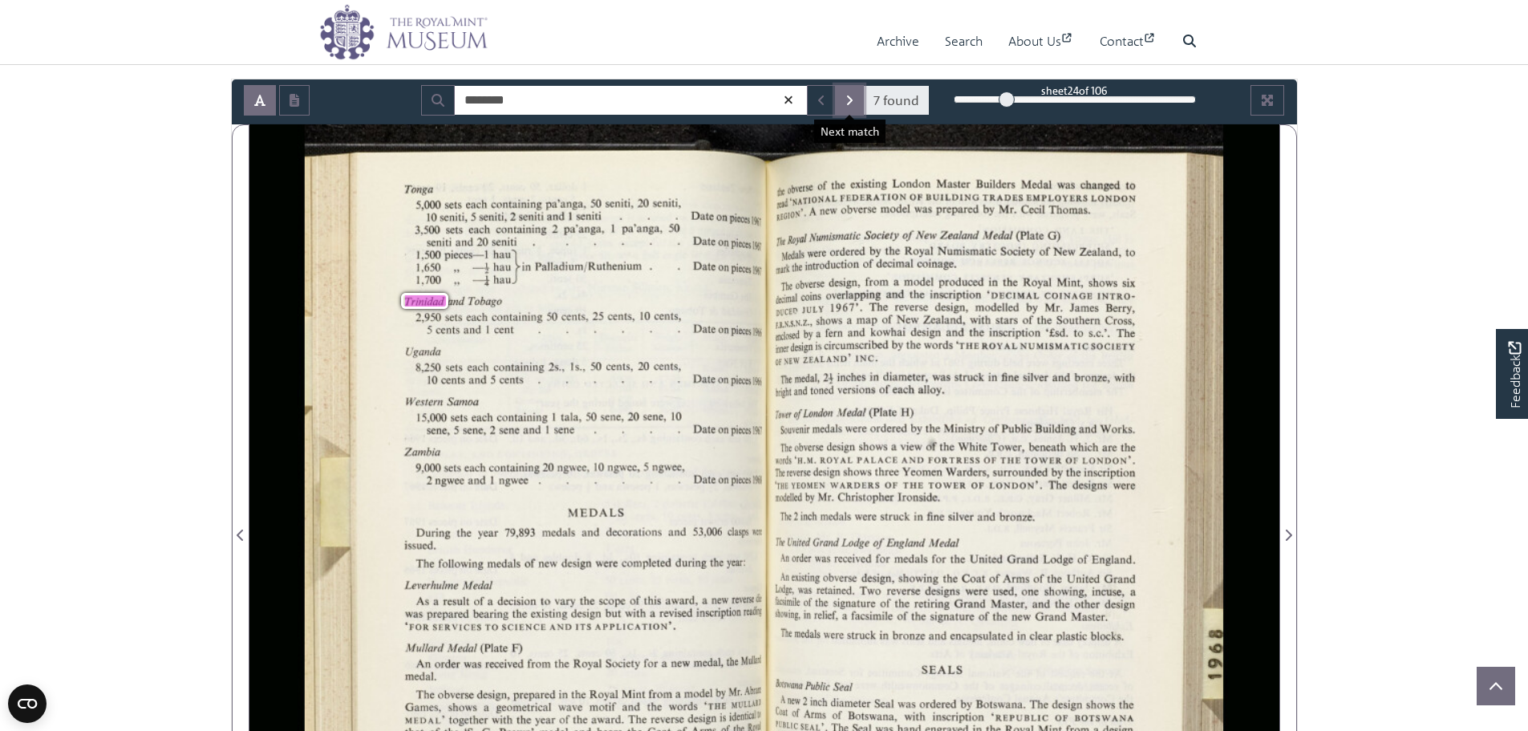
click at [852, 108] on button "Next Match" at bounding box center [849, 100] width 29 height 30
click at [857, 102] on button "Next Match" at bounding box center [849, 100] width 29 height 30
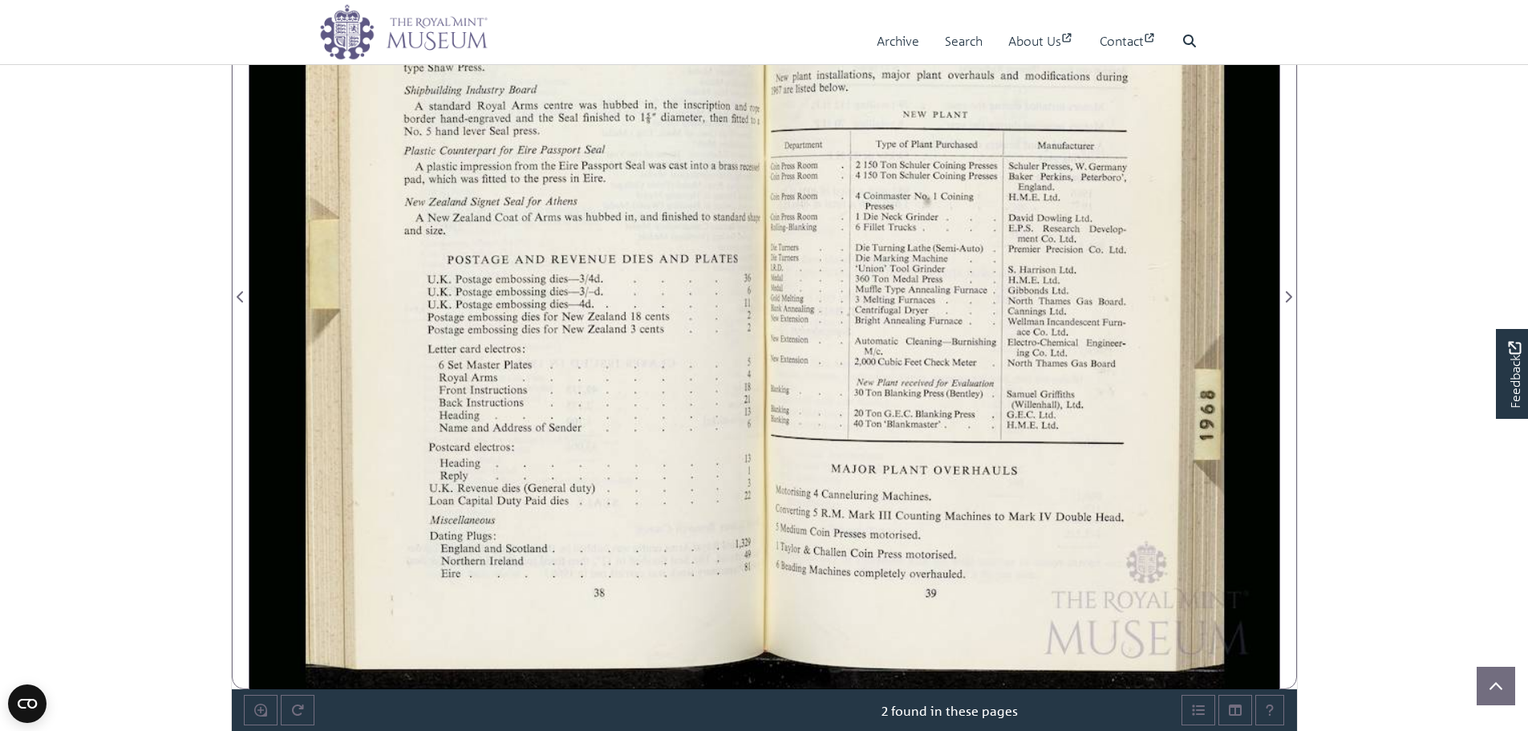
scroll to position [160, 0]
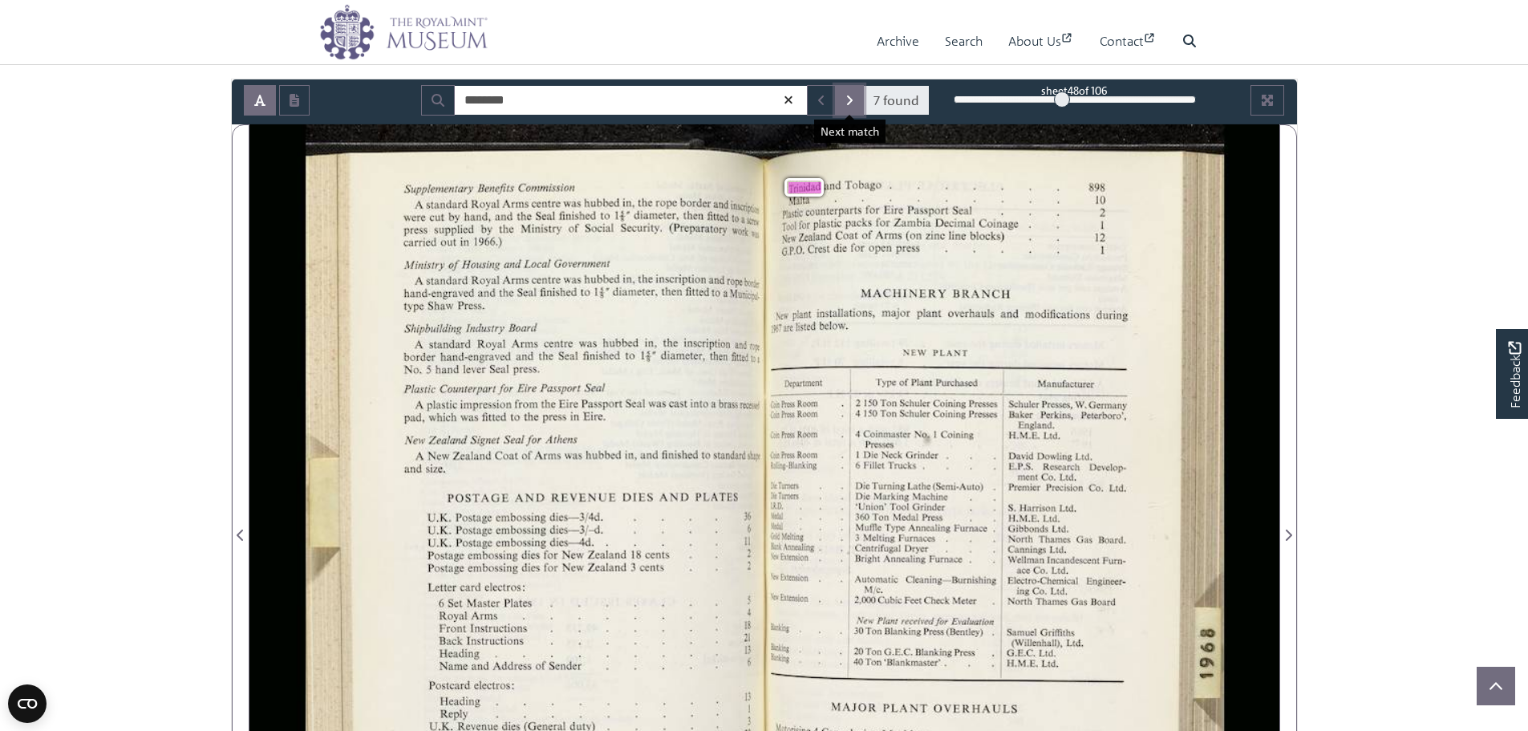
click at [850, 100] on icon "Next Match" at bounding box center [850, 100] width 8 height 13
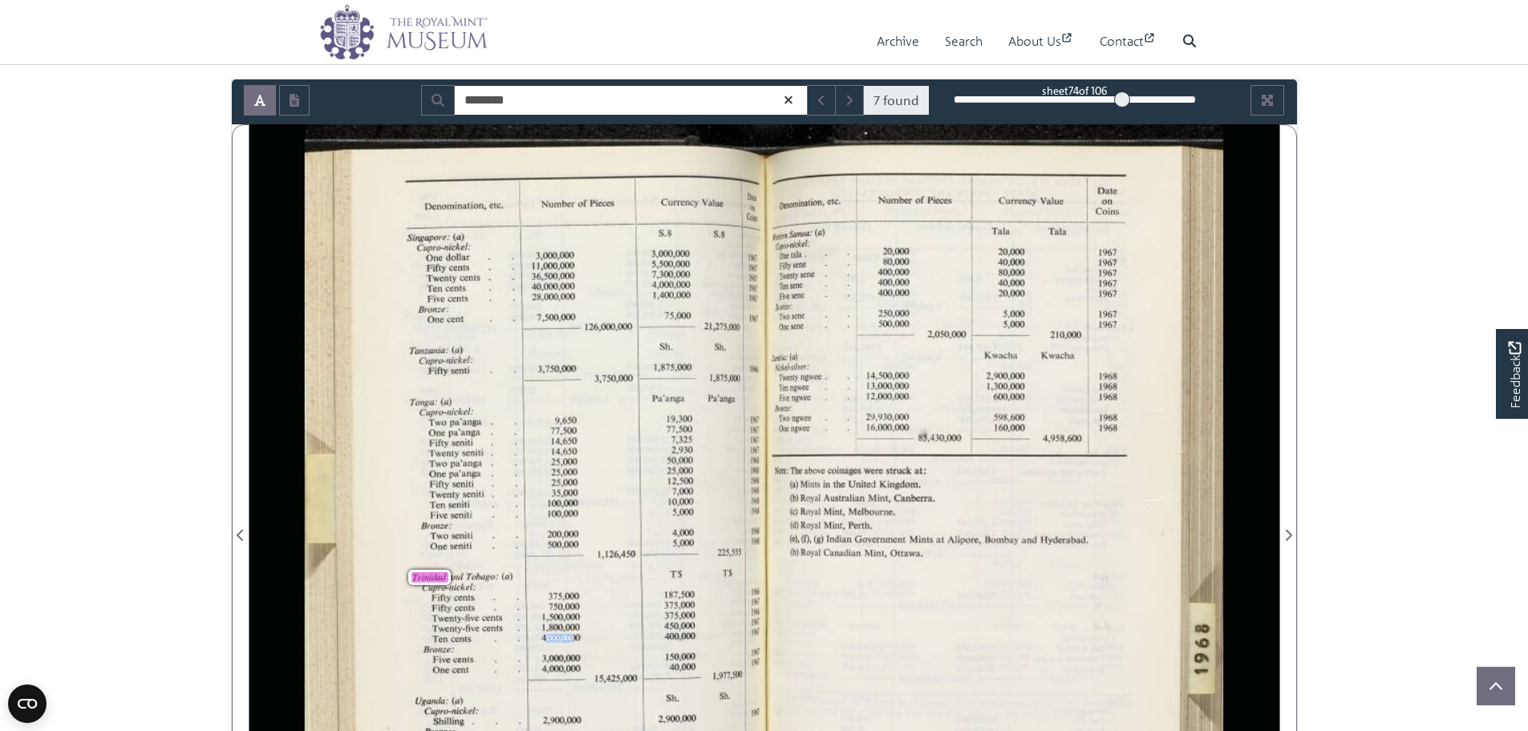
drag, startPoint x: 561, startPoint y: 639, endPoint x: 578, endPoint y: 639, distance: 17.6
click at [578, 639] on span "4,000,000" at bounding box center [561, 638] width 39 height 9
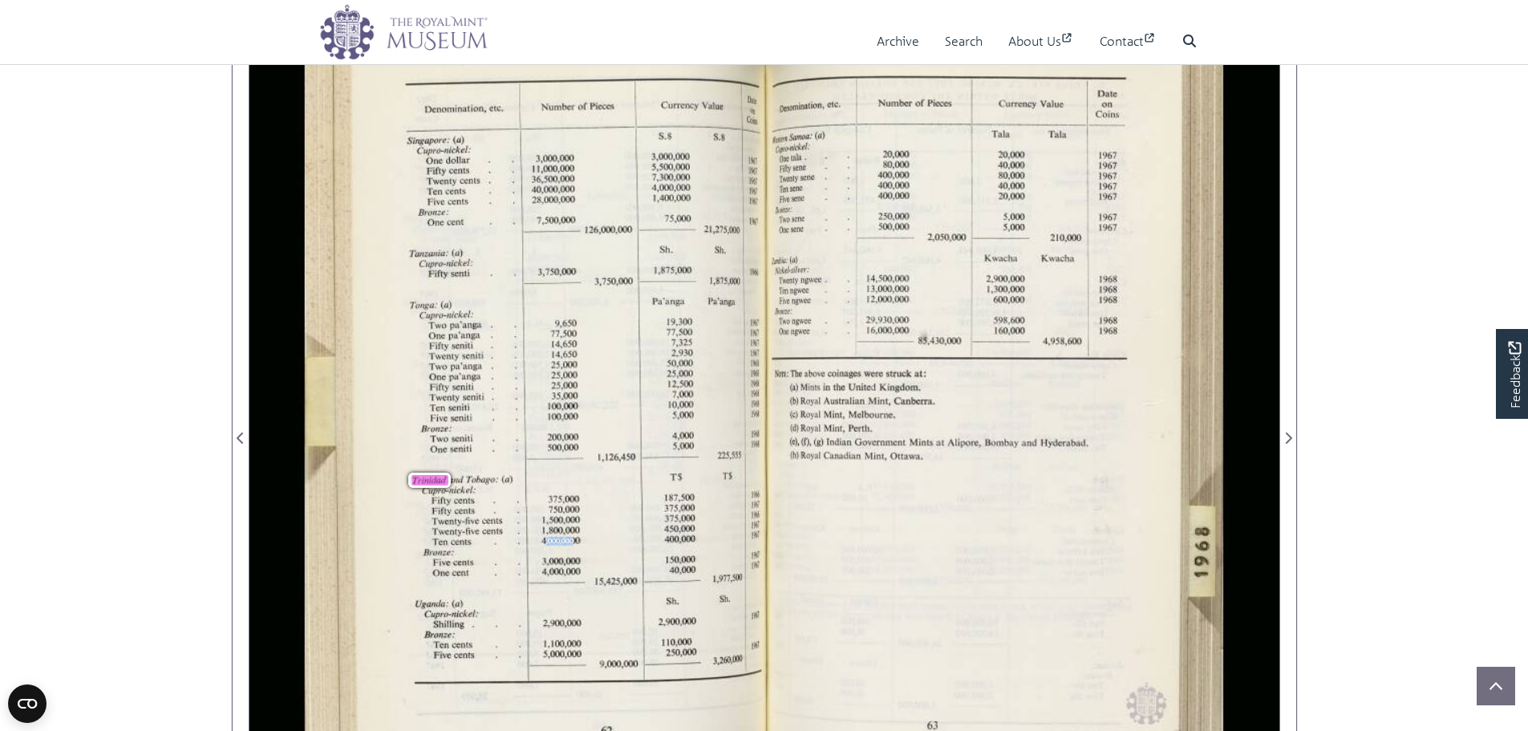
scroll to position [481, 0]
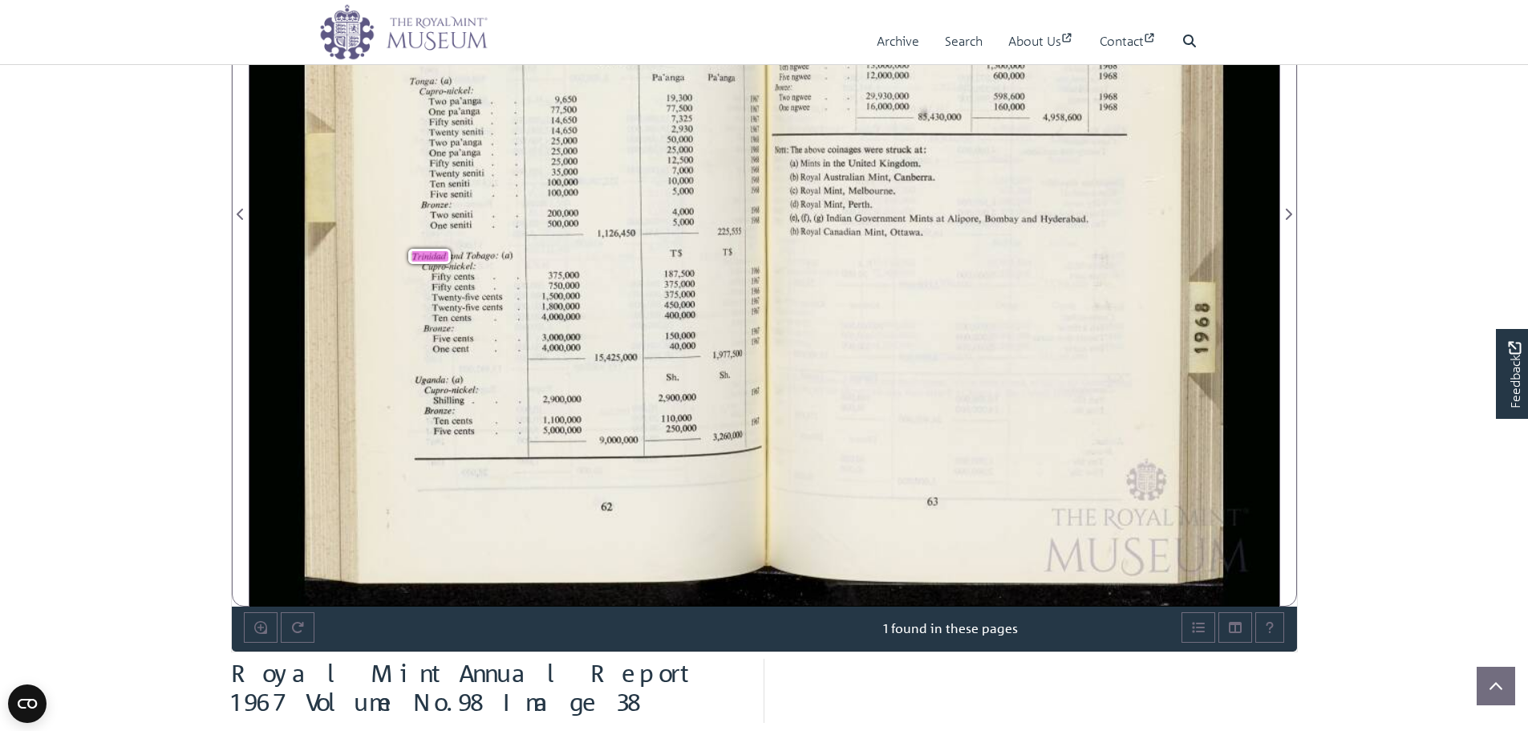
click at [592, 323] on div "S3 3,000,000 3,000,000 1 1,000,000 5,500,000 36,500,000 7.300.000 40,000,000 4,…" at bounding box center [632, 177] width 216 height 536
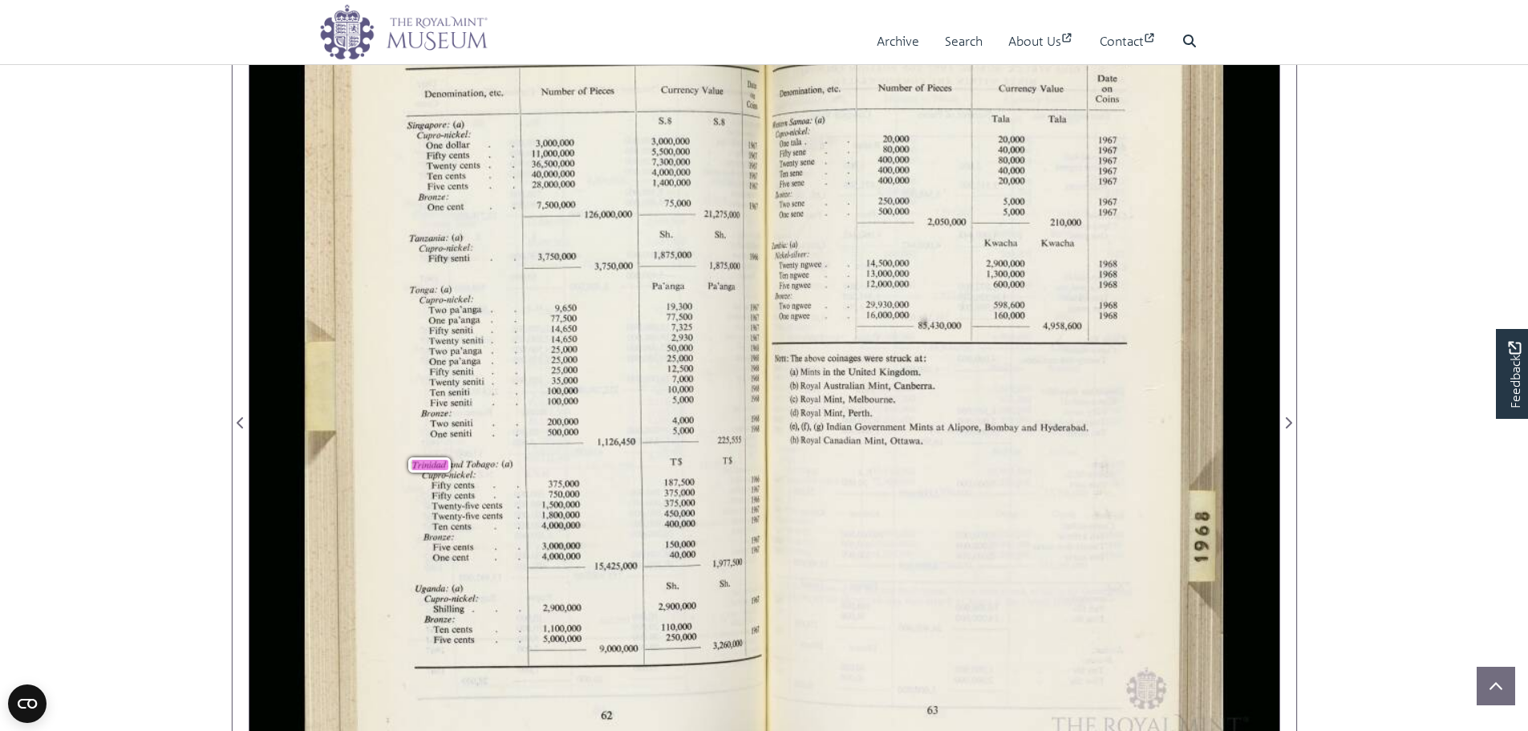
scroll to position [321, 0]
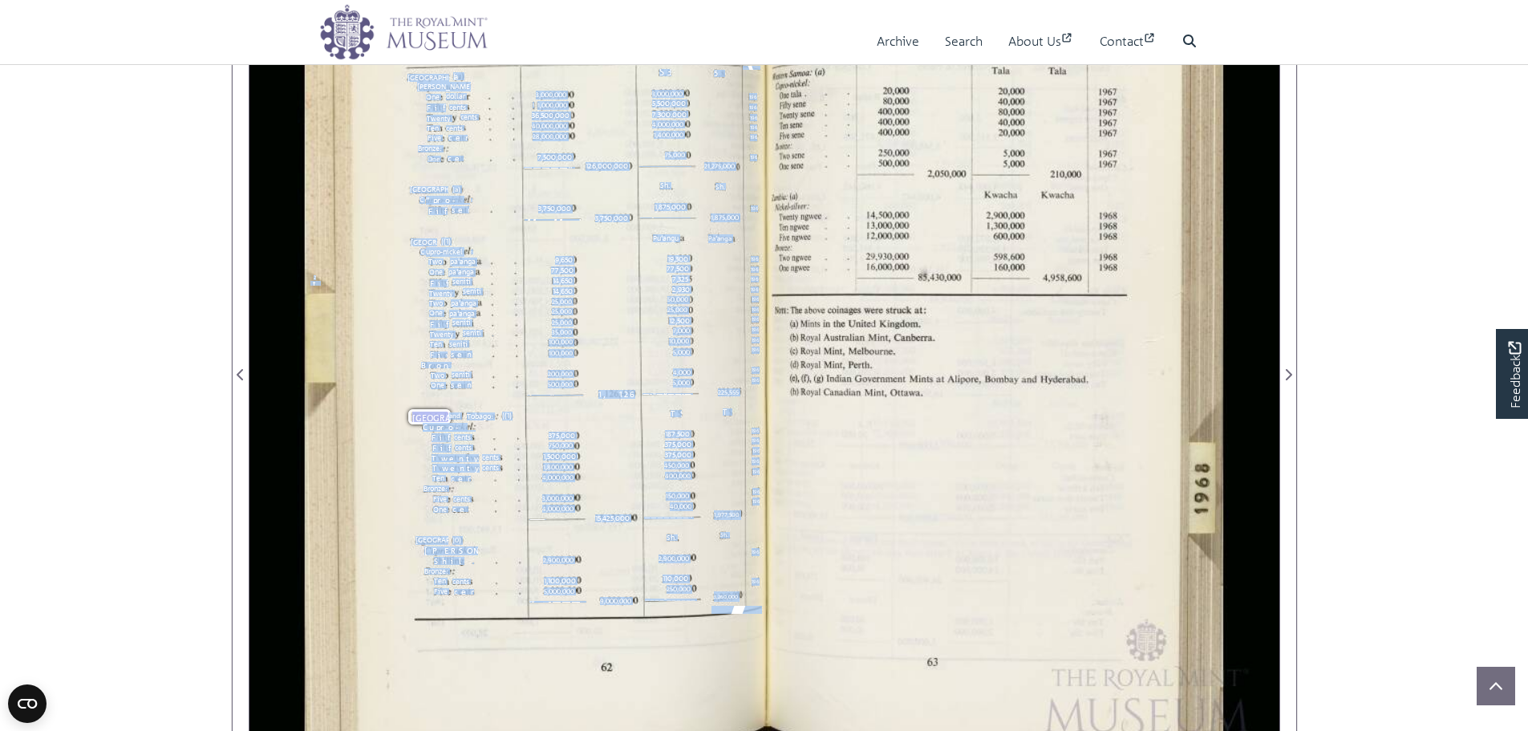
drag, startPoint x: 751, startPoint y: 473, endPoint x: 765, endPoint y: 471, distance: 13.7
click at [765, 471] on div "21 .ti, Denomination, etc. 1 Number of Pieces 1 Currency Value Singapore: (a) C…" at bounding box center [765, 365] width 1030 height 803
click at [762, 474] on div "21 .ti, Denomination, etc. 1 Number of Pieces 1 Currency Value Singapore: (a) C…" at bounding box center [765, 365] width 1030 height 803
click at [757, 474] on span "1961" at bounding box center [756, 472] width 7 height 8
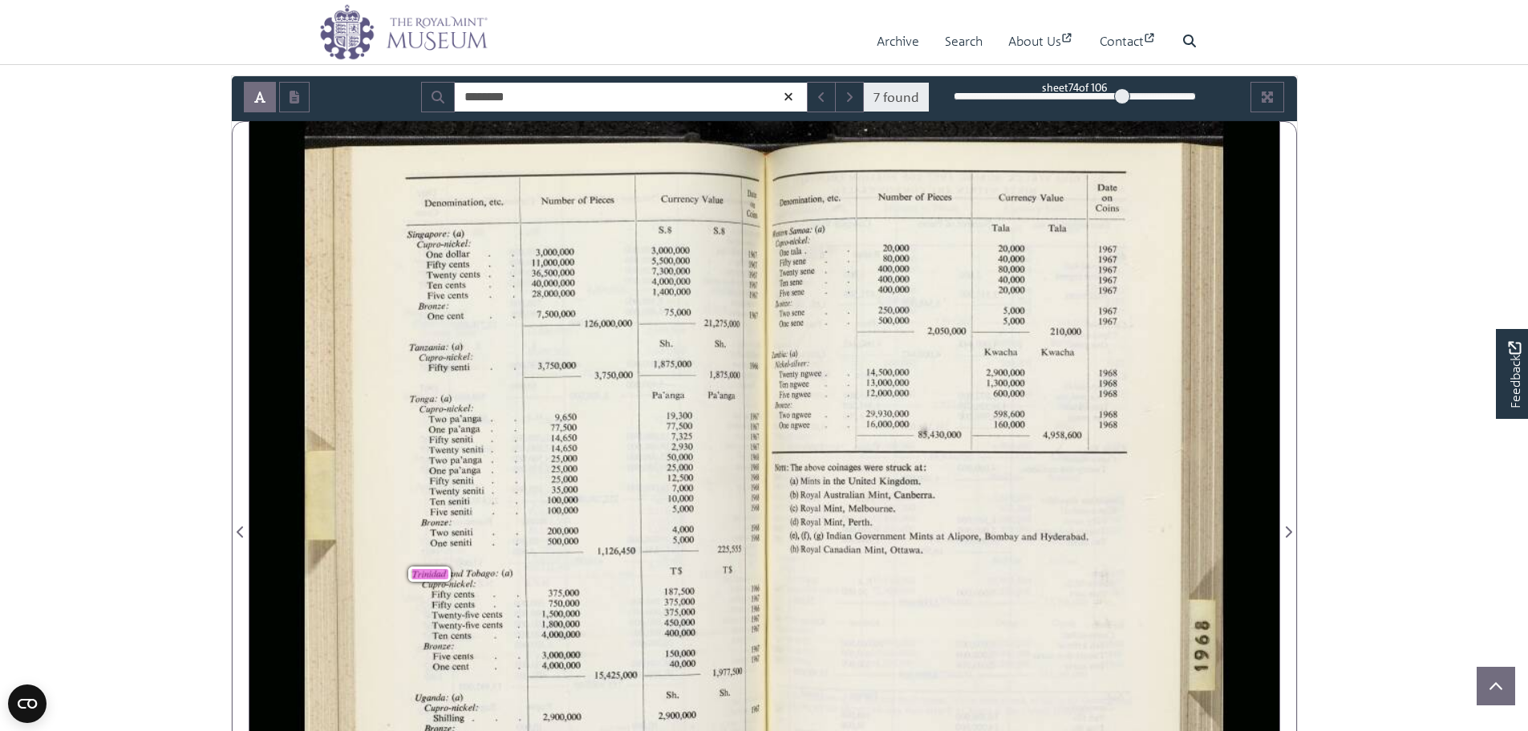
scroll to position [160, 0]
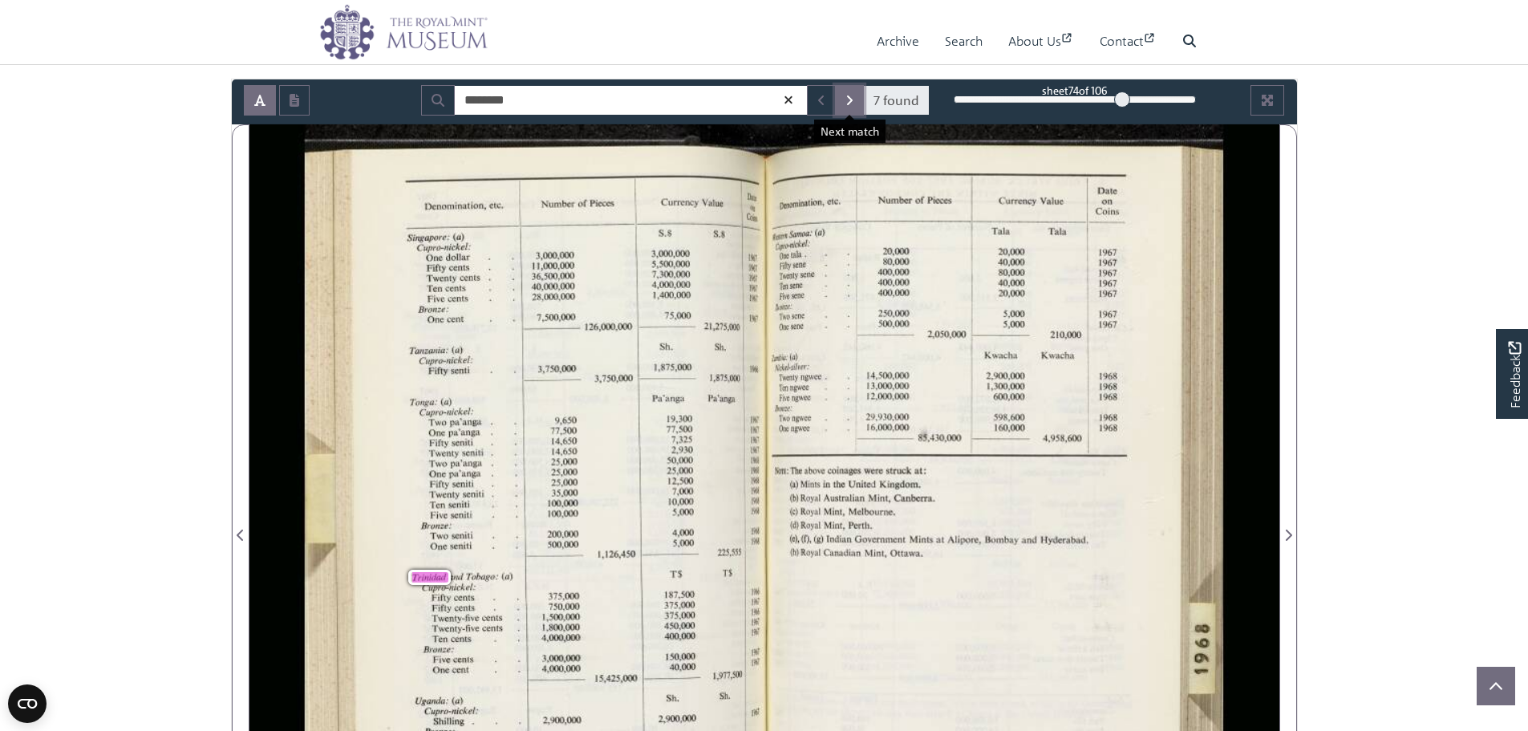
click at [852, 103] on icon "Next Match" at bounding box center [850, 100] width 8 height 13
click at [851, 94] on icon "Next Match" at bounding box center [850, 100] width 8 height 13
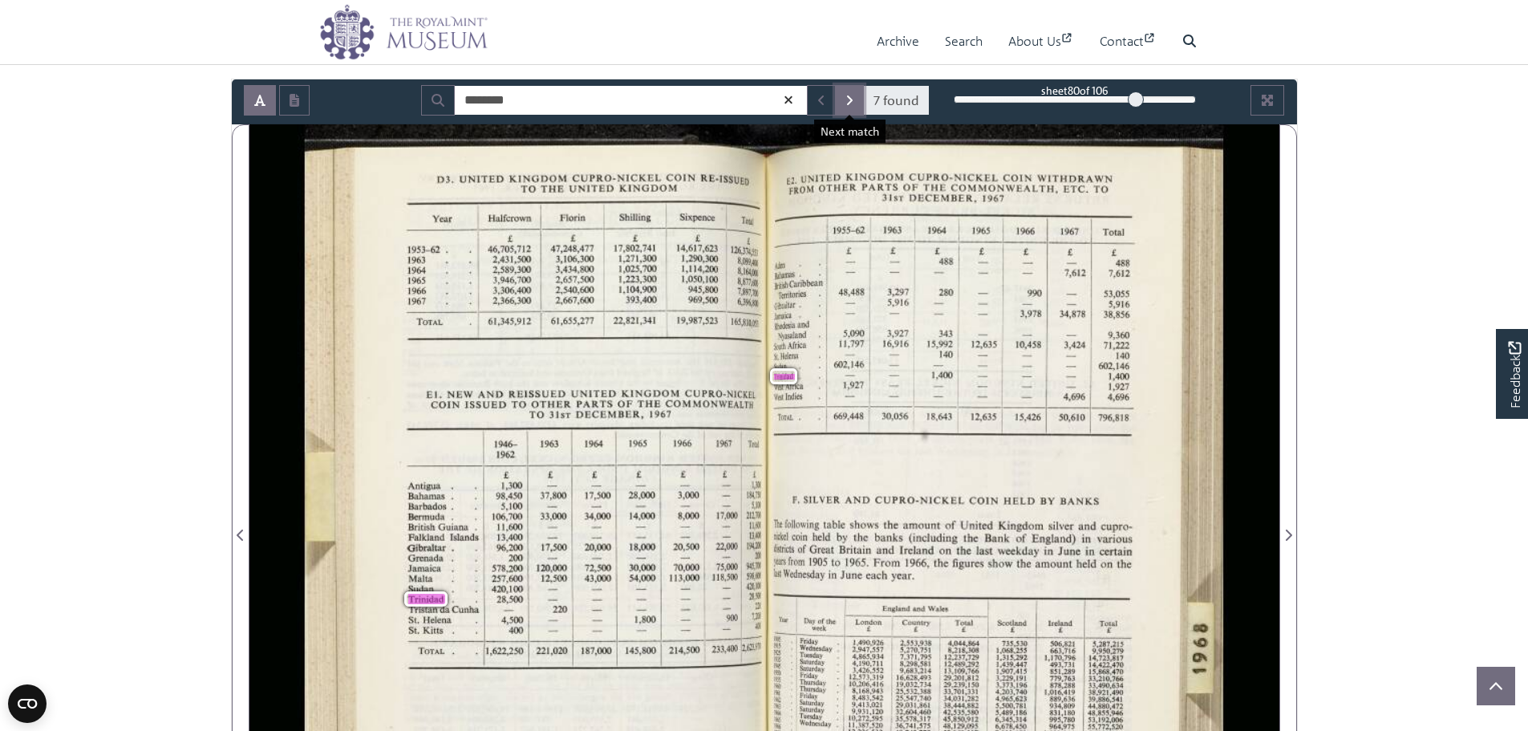
click at [842, 99] on button "Next Match" at bounding box center [849, 100] width 29 height 30
click at [846, 95] on icon "Next Match" at bounding box center [850, 100] width 8 height 13
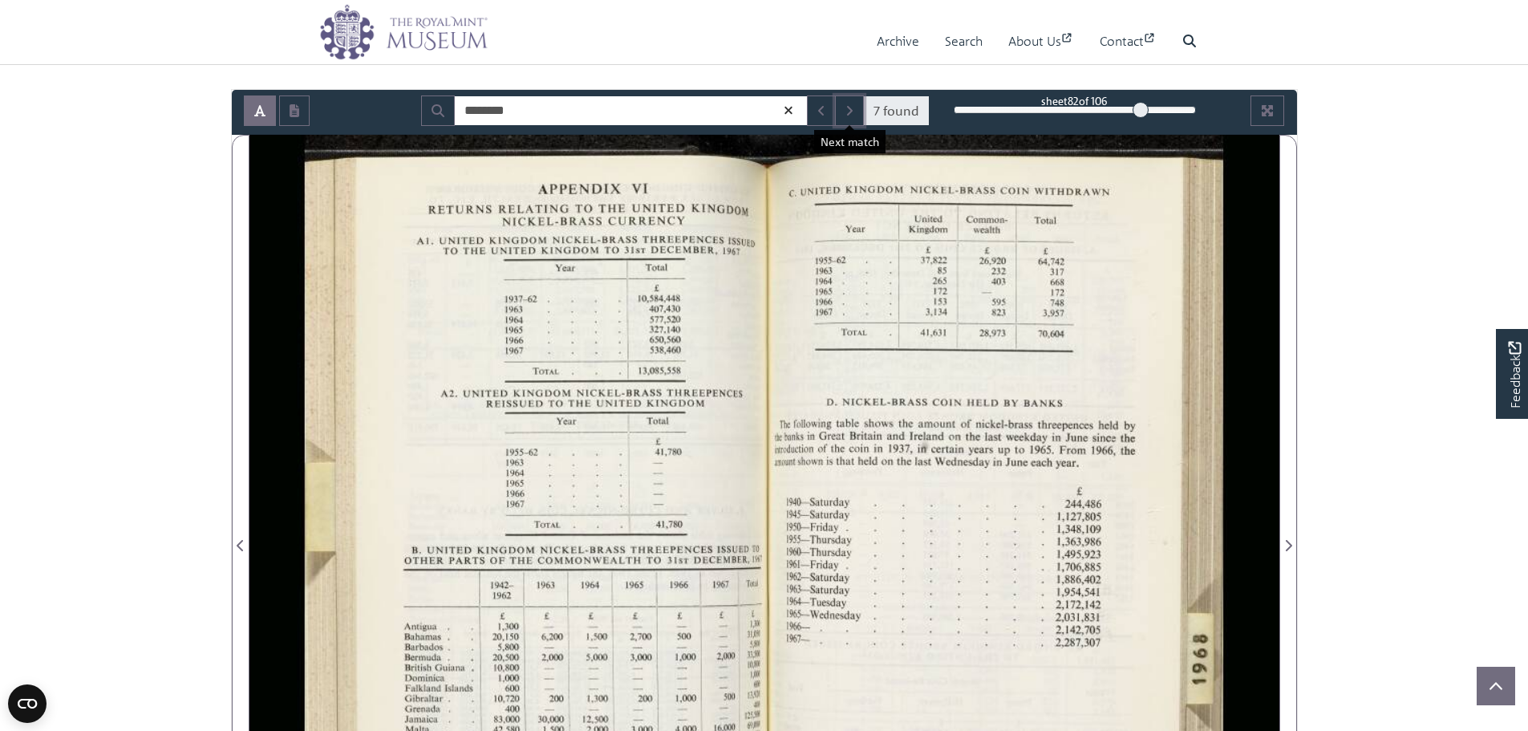
scroll to position [80, 0]
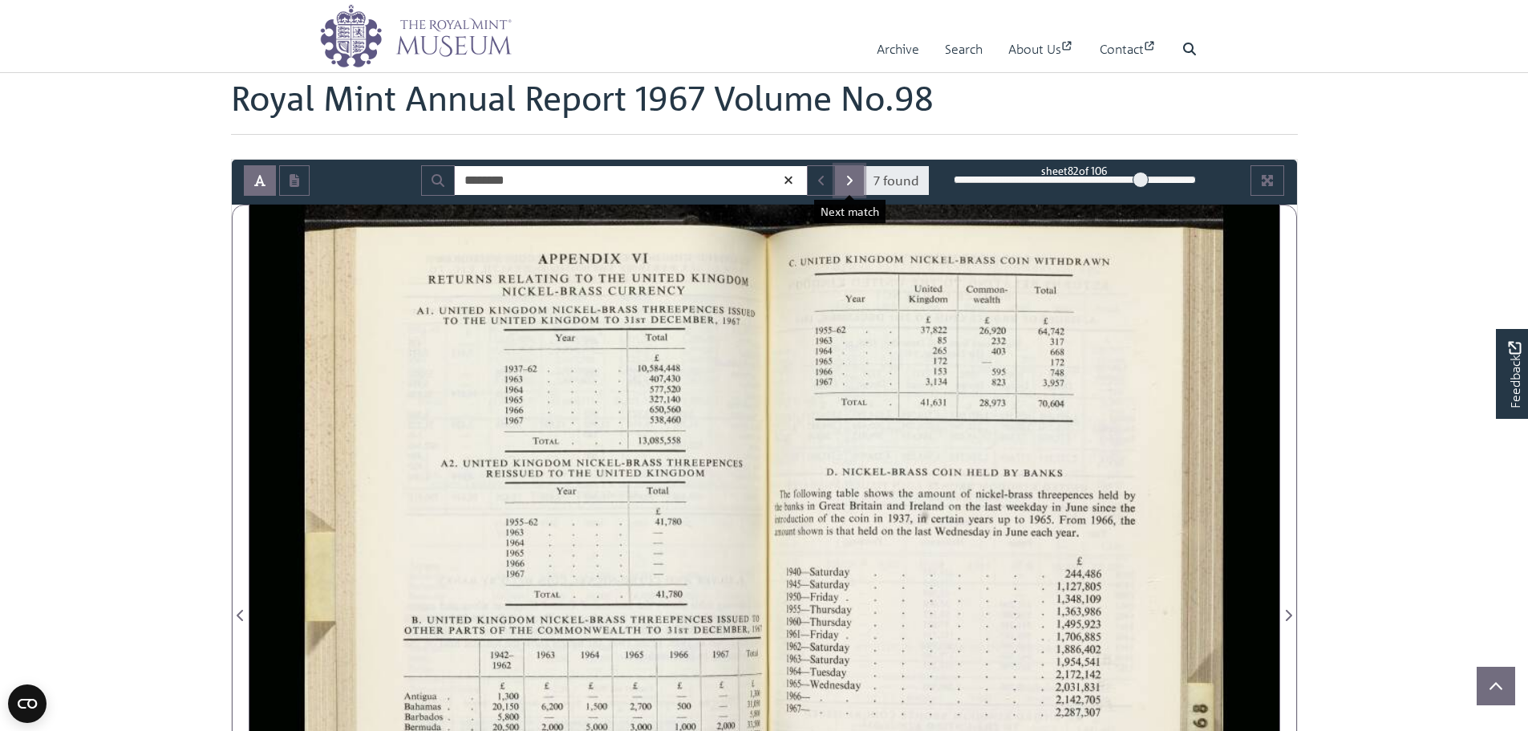
click at [843, 182] on button "Next Match" at bounding box center [849, 180] width 29 height 30
click at [845, 182] on button "Next Match" at bounding box center [849, 180] width 29 height 30
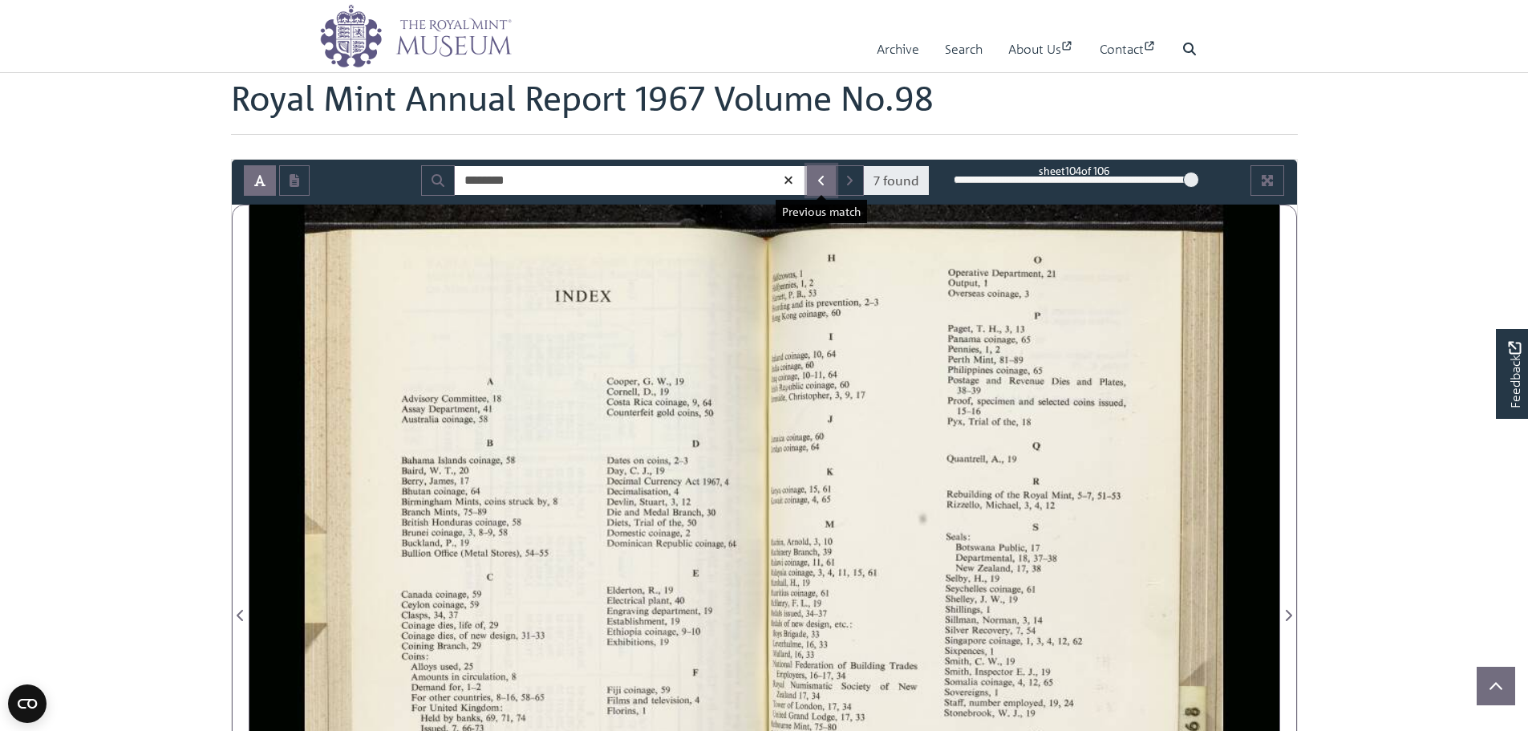
click at [823, 171] on button "Previous Match" at bounding box center [821, 180] width 29 height 30
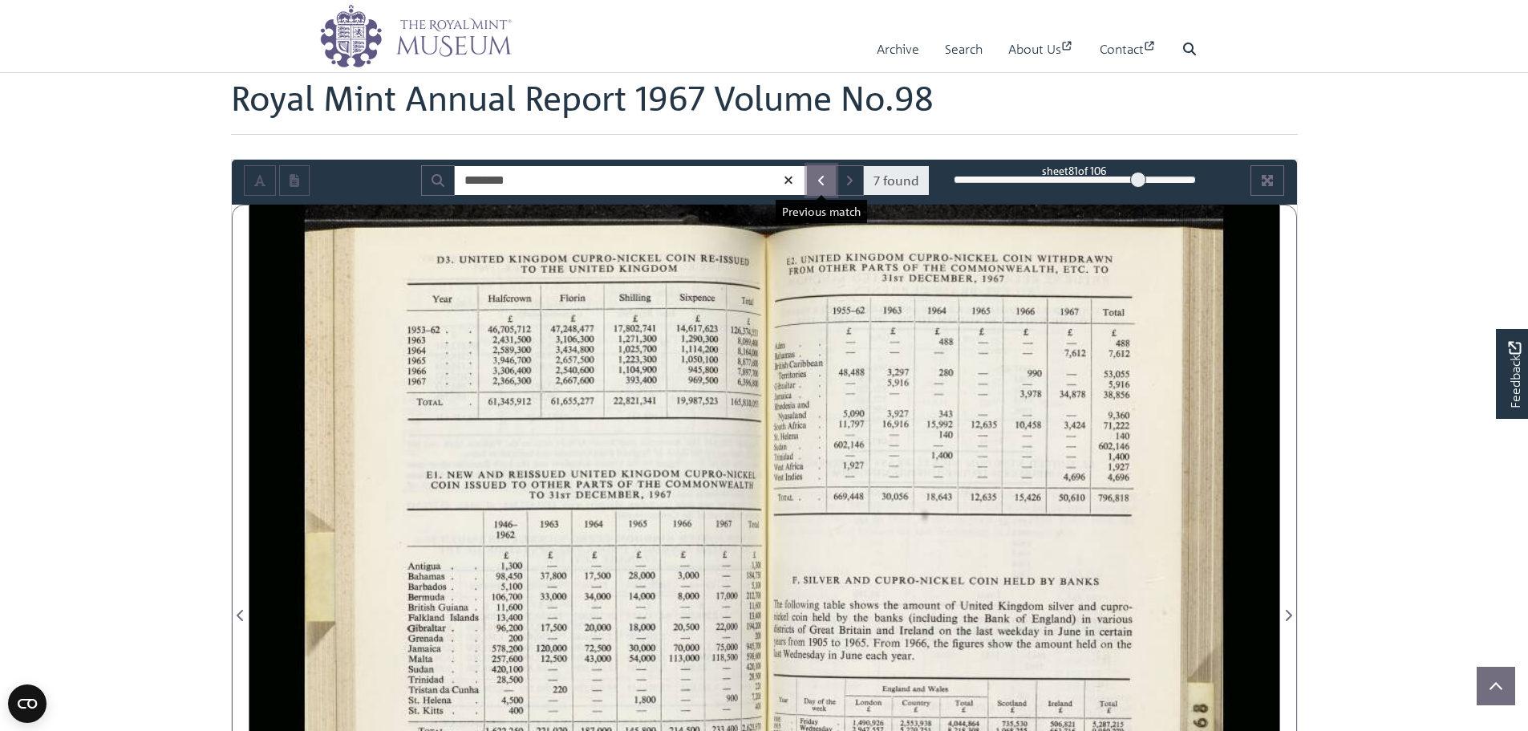
click at [823, 179] on icon "Previous Match" at bounding box center [821, 180] width 8 height 13
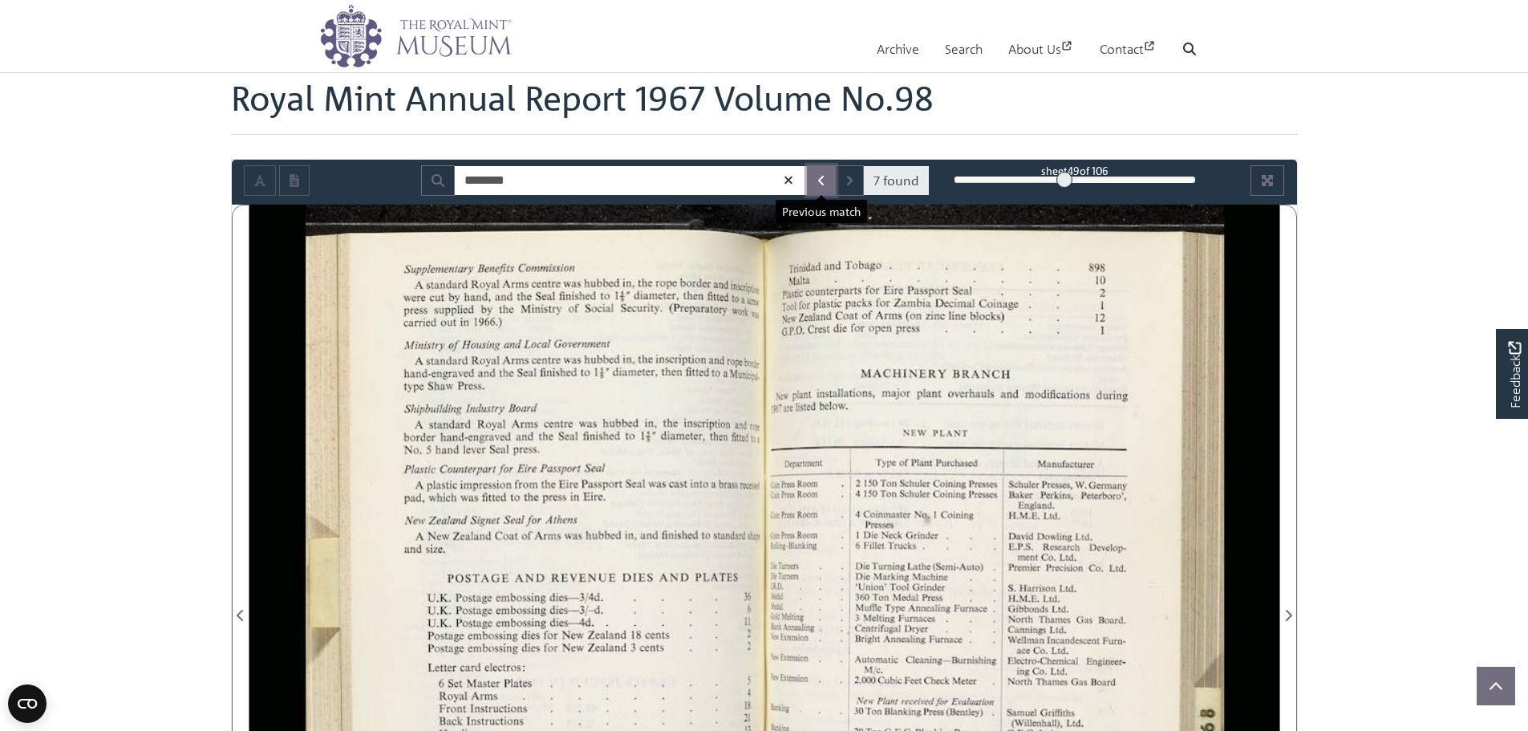
click at [823, 181] on icon "Previous Match" at bounding box center [821, 180] width 8 height 13
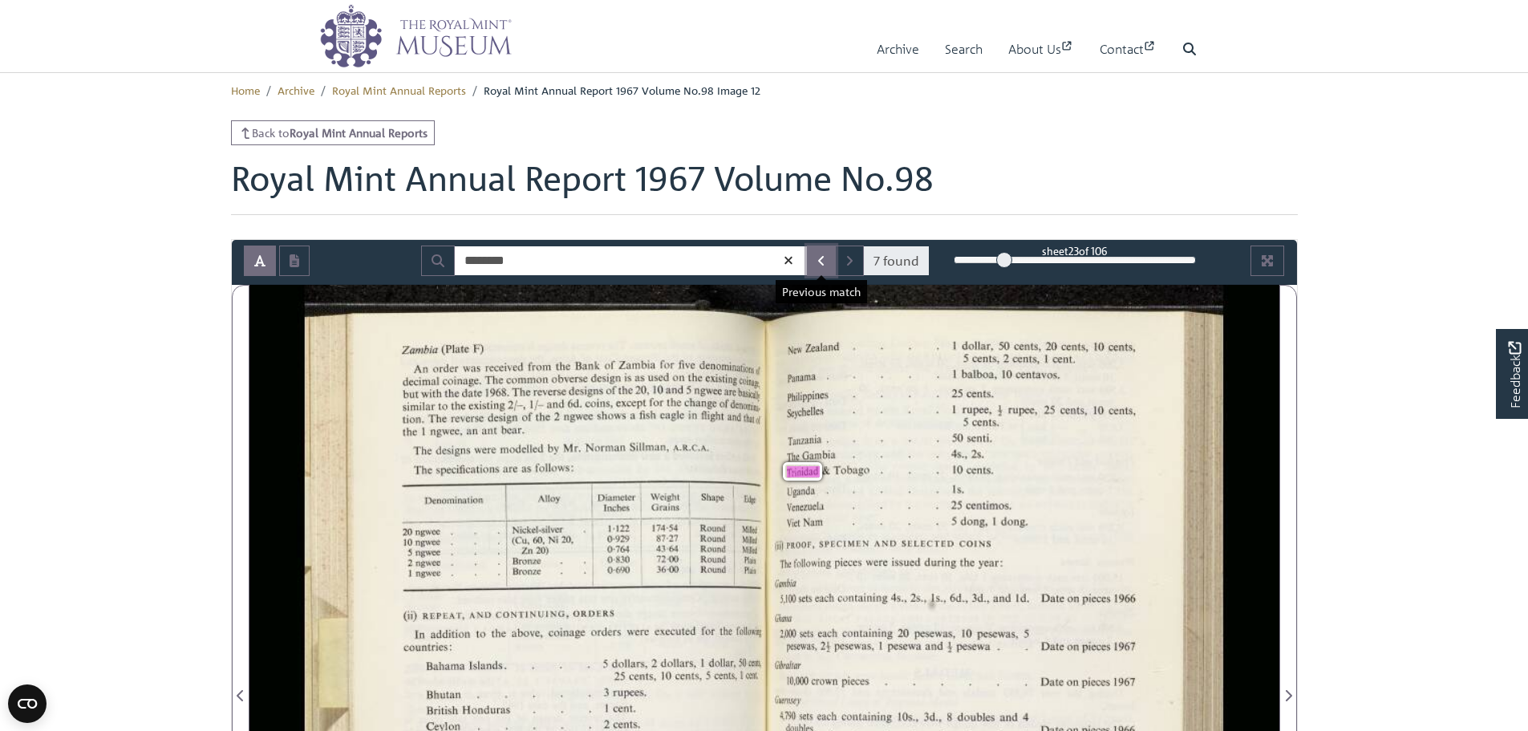
click at [826, 272] on button "Previous Match" at bounding box center [821, 260] width 29 height 30
click at [829, 266] on button "Previous Match" at bounding box center [821, 260] width 29 height 30
click at [828, 264] on button "Previous Match" at bounding box center [821, 260] width 29 height 30
click at [826, 264] on button "Previous Match" at bounding box center [821, 260] width 29 height 30
click at [825, 264] on icon "Previous Match" at bounding box center [821, 260] width 8 height 13
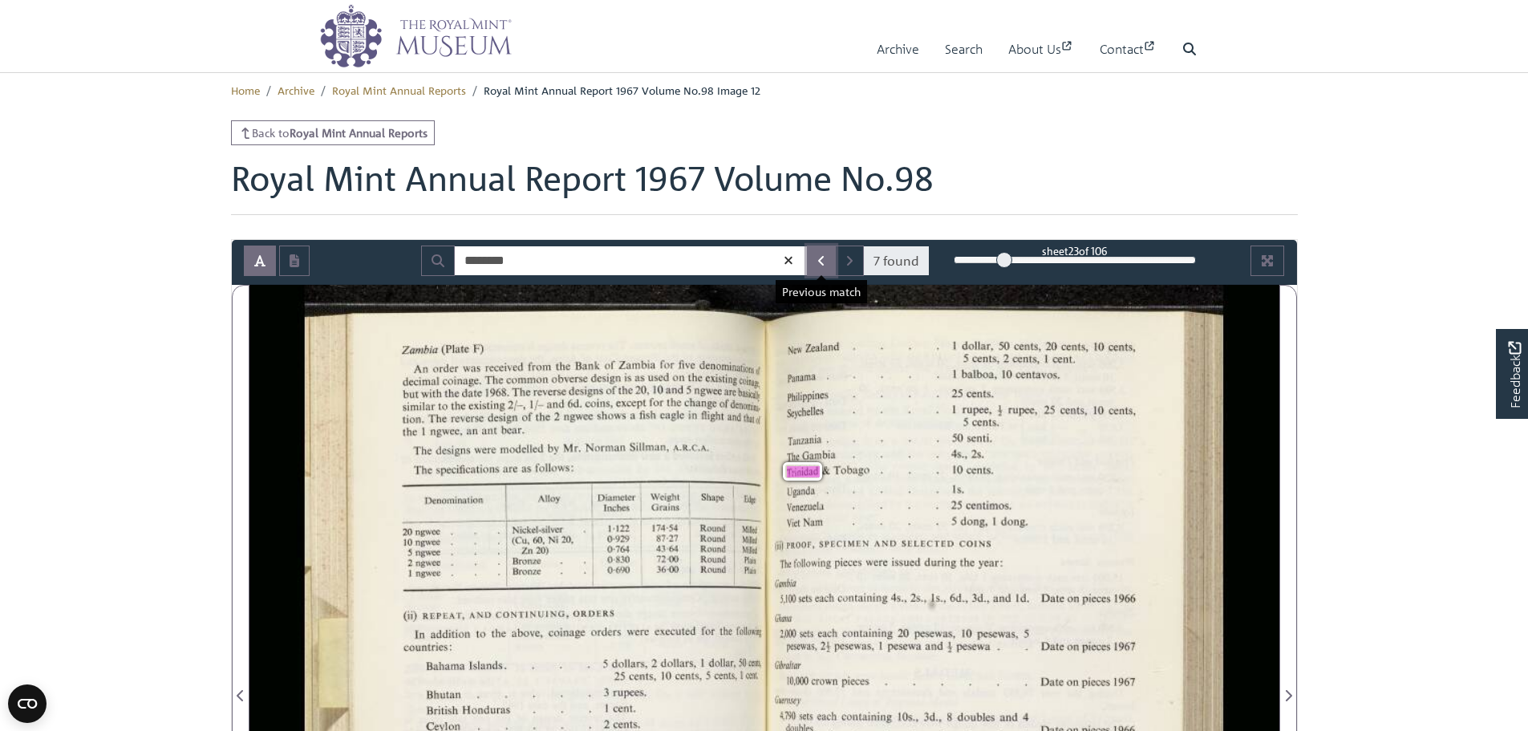
click at [825, 264] on icon "Previous Match" at bounding box center [821, 260] width 8 height 13
click at [850, 251] on button "Next Match" at bounding box center [849, 260] width 29 height 30
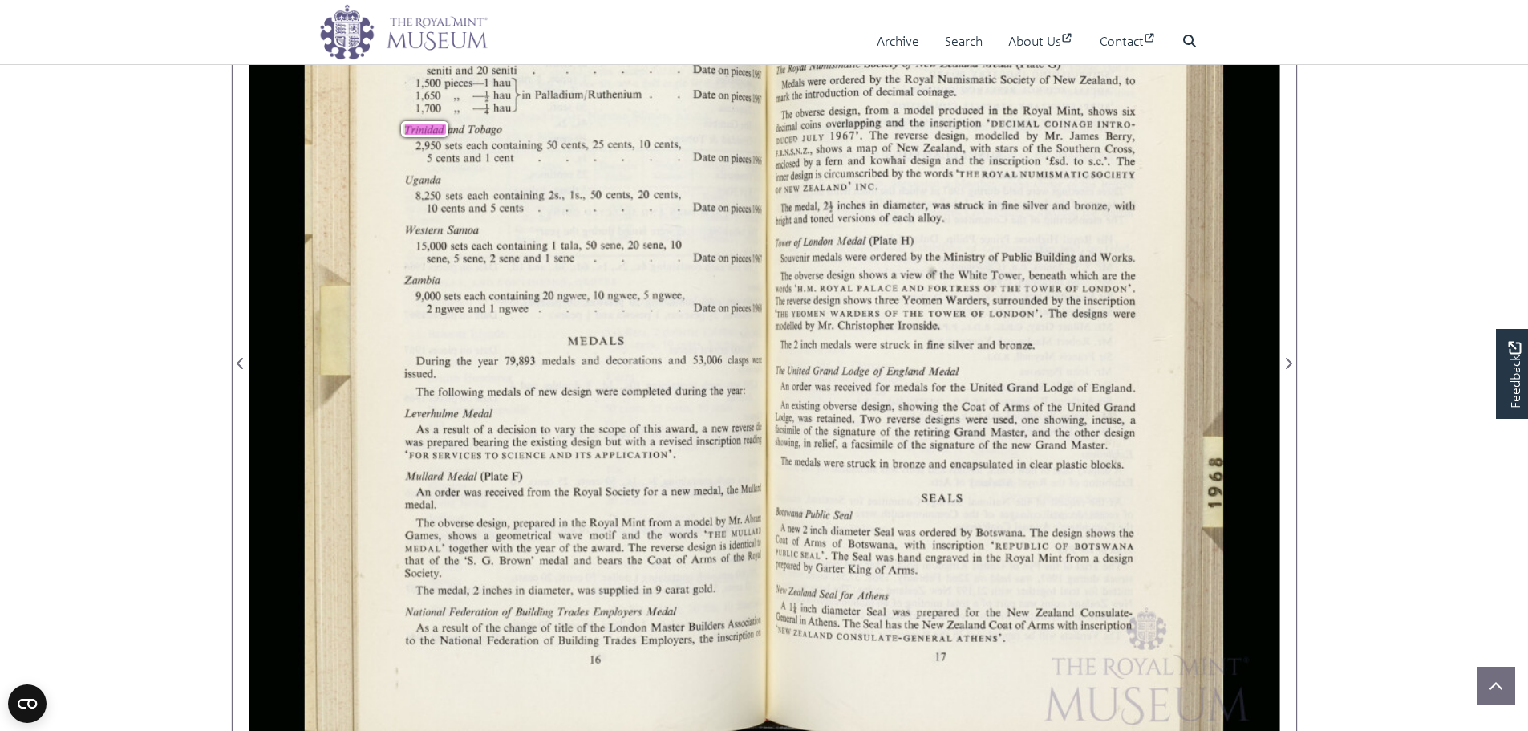
scroll to position [160, 0]
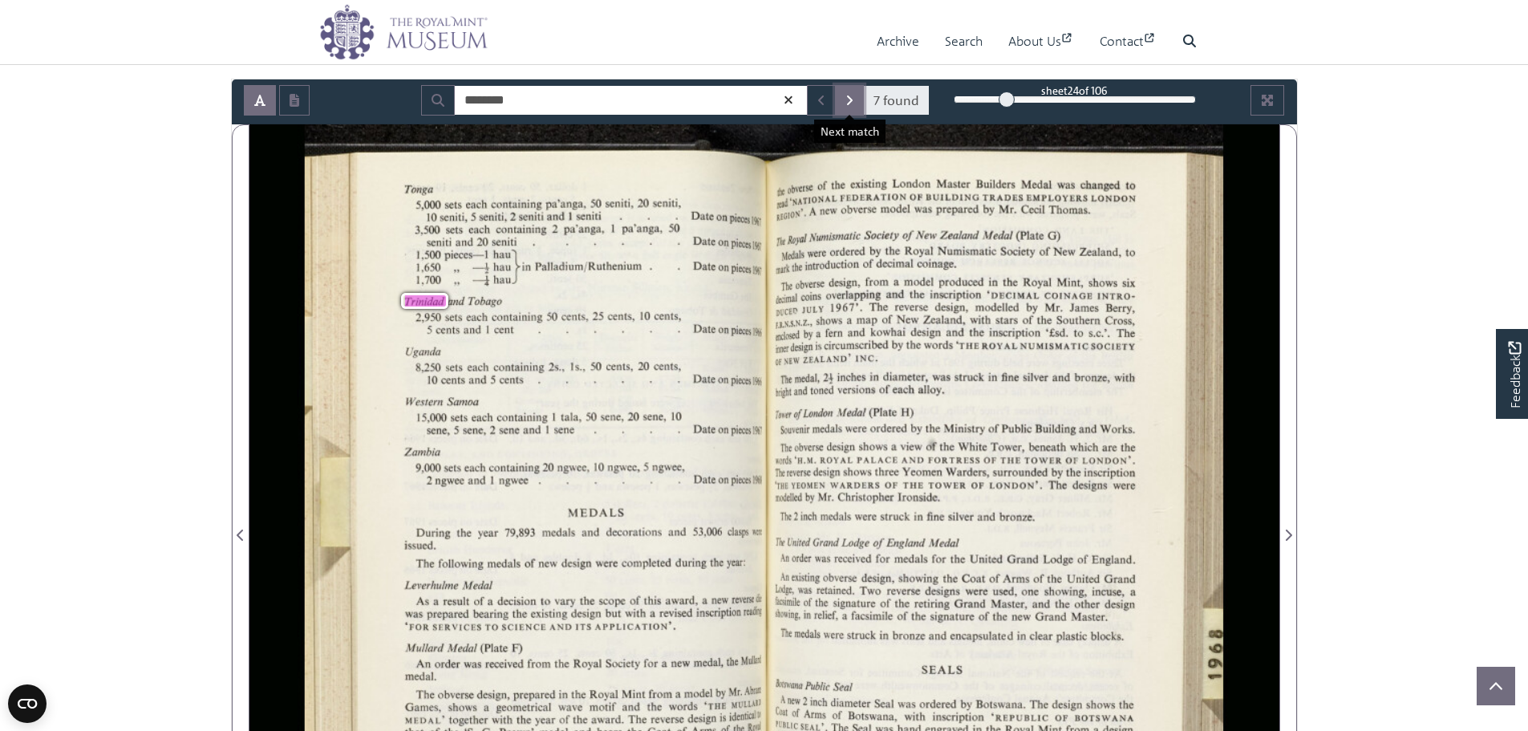
click at [841, 102] on button "Next Match" at bounding box center [849, 100] width 29 height 30
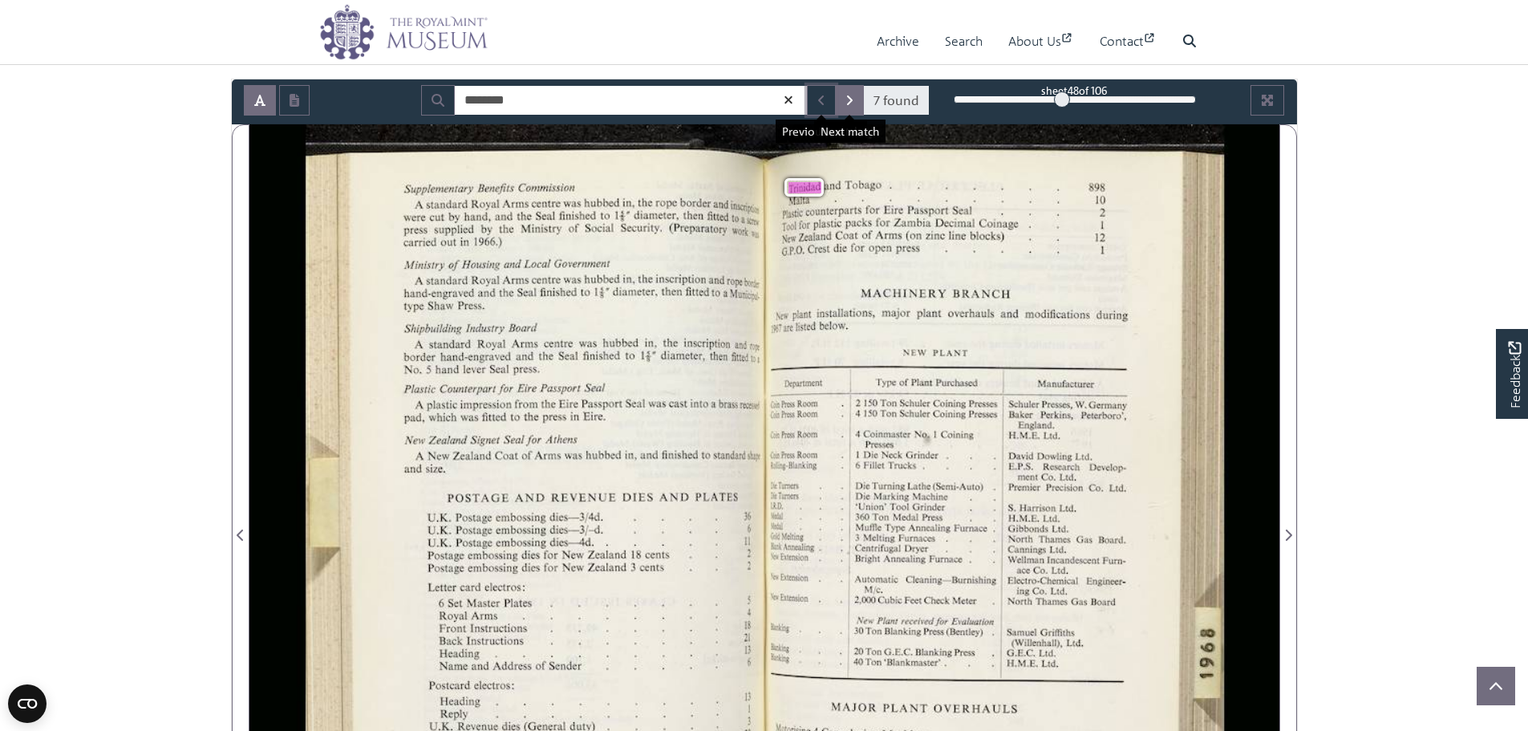
drag, startPoint x: 834, startPoint y: 91, endPoint x: 850, endPoint y: 94, distance: 15.6
click at [850, 94] on span "7 found" at bounding box center [868, 100] width 123 height 30
click at [850, 94] on icon "Next Match" at bounding box center [850, 100] width 8 height 13
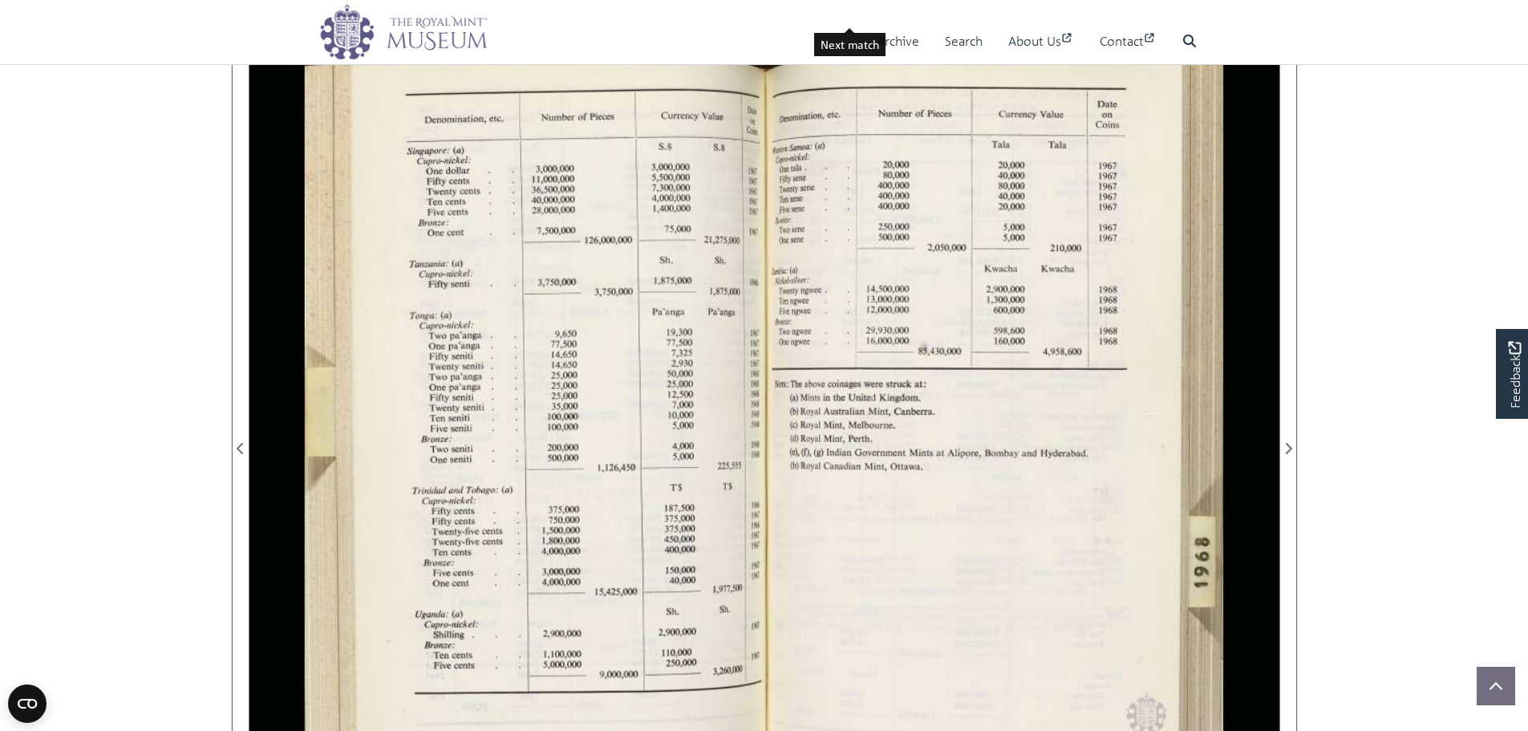
scroll to position [401, 0]
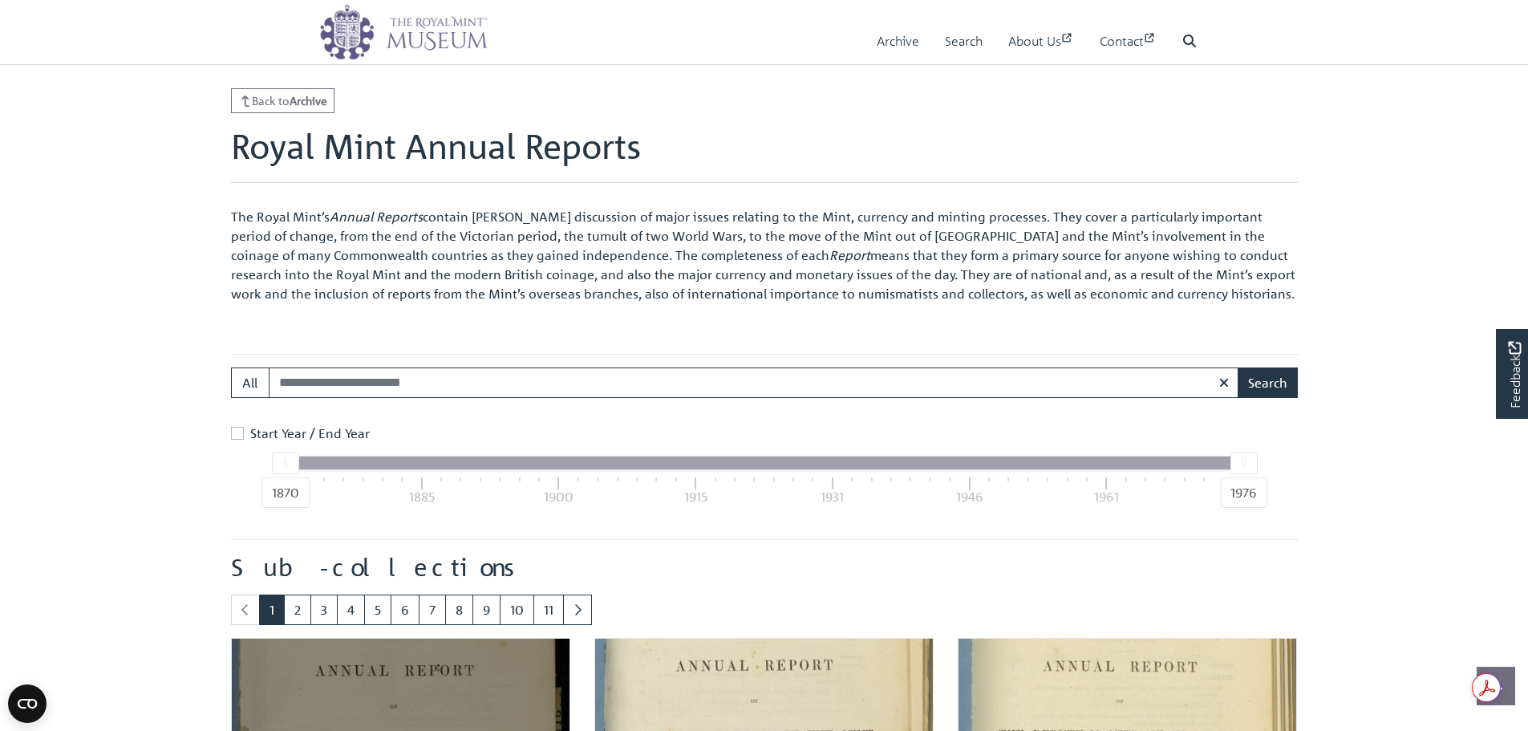
scroll to position [635, 0]
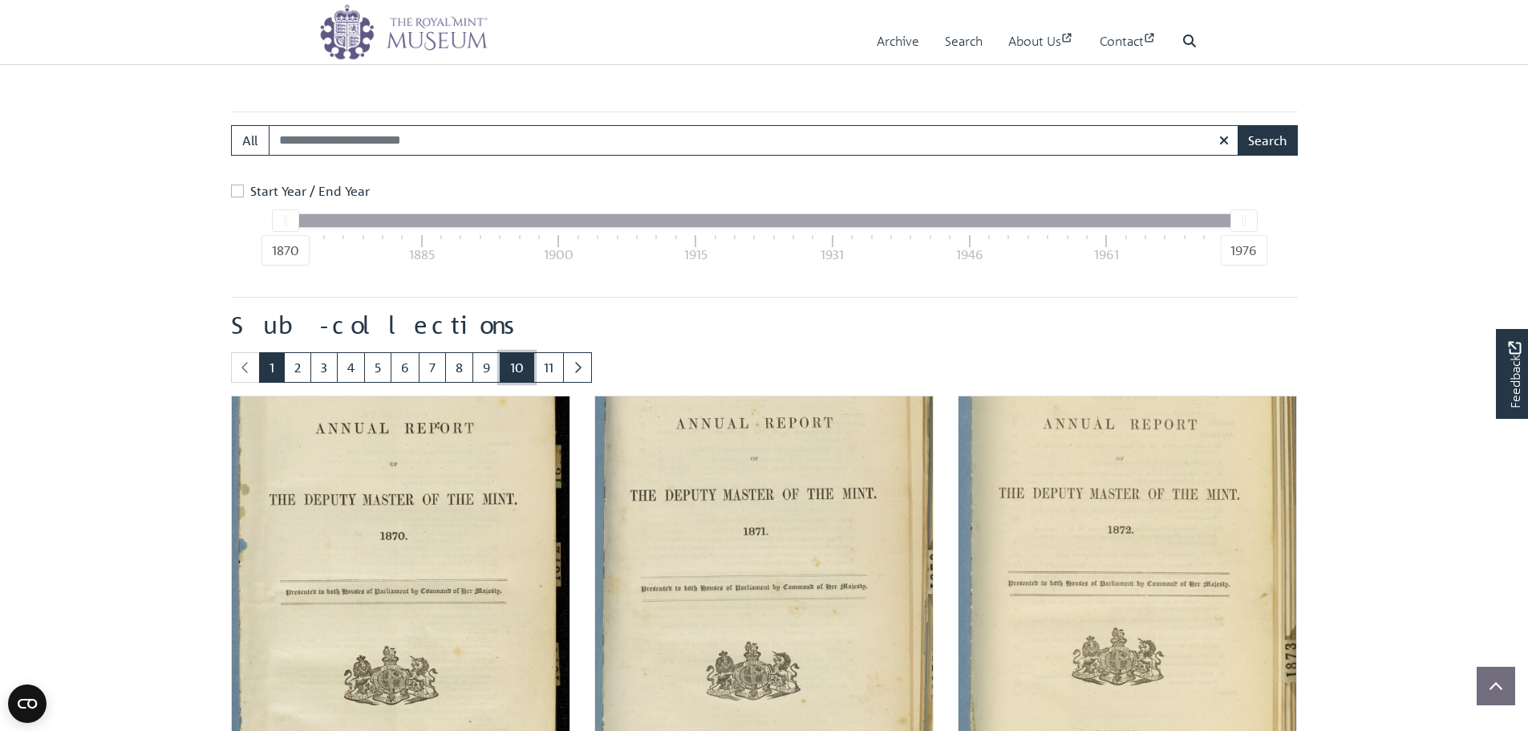
click at [529, 376] on link "10" at bounding box center [517, 367] width 34 height 30
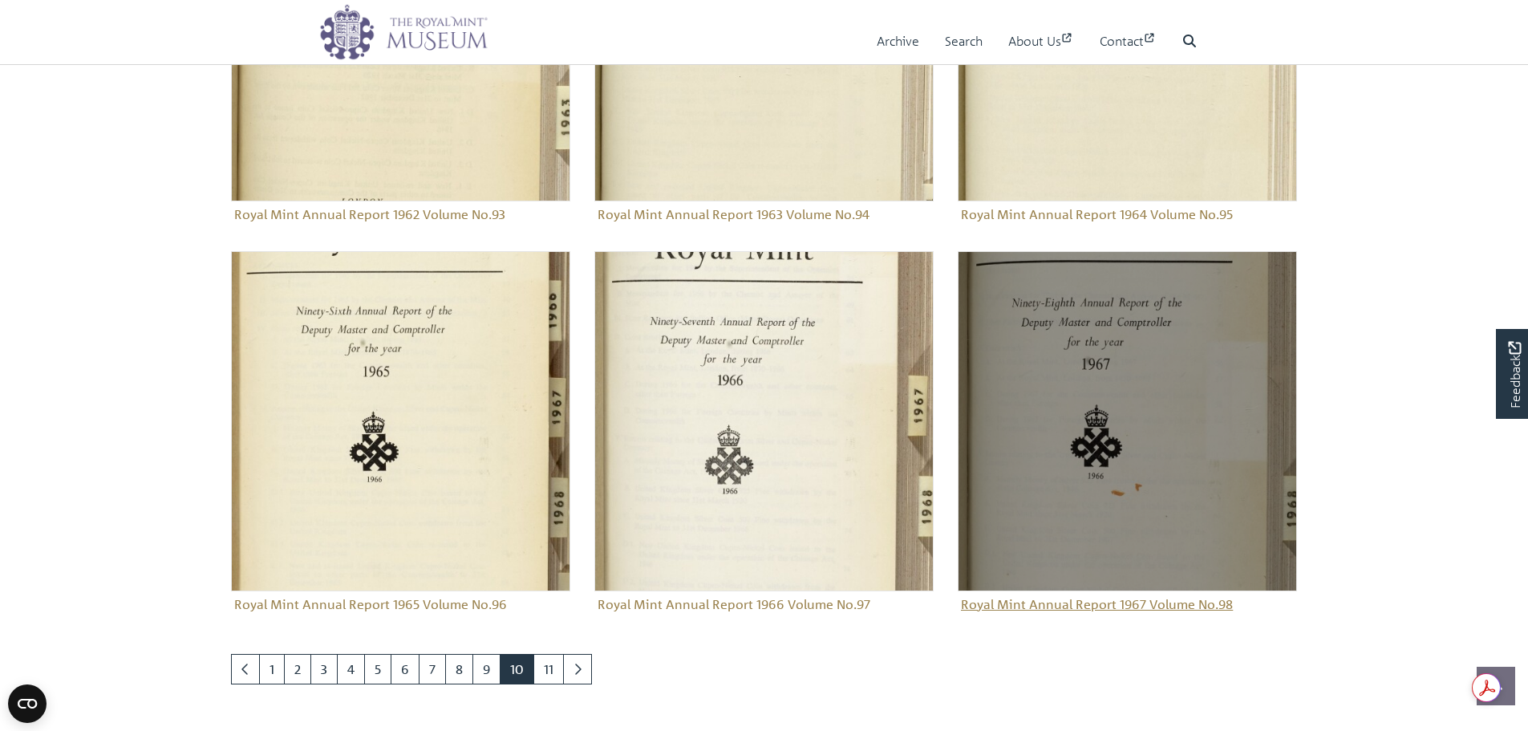
scroll to position [1678, 0]
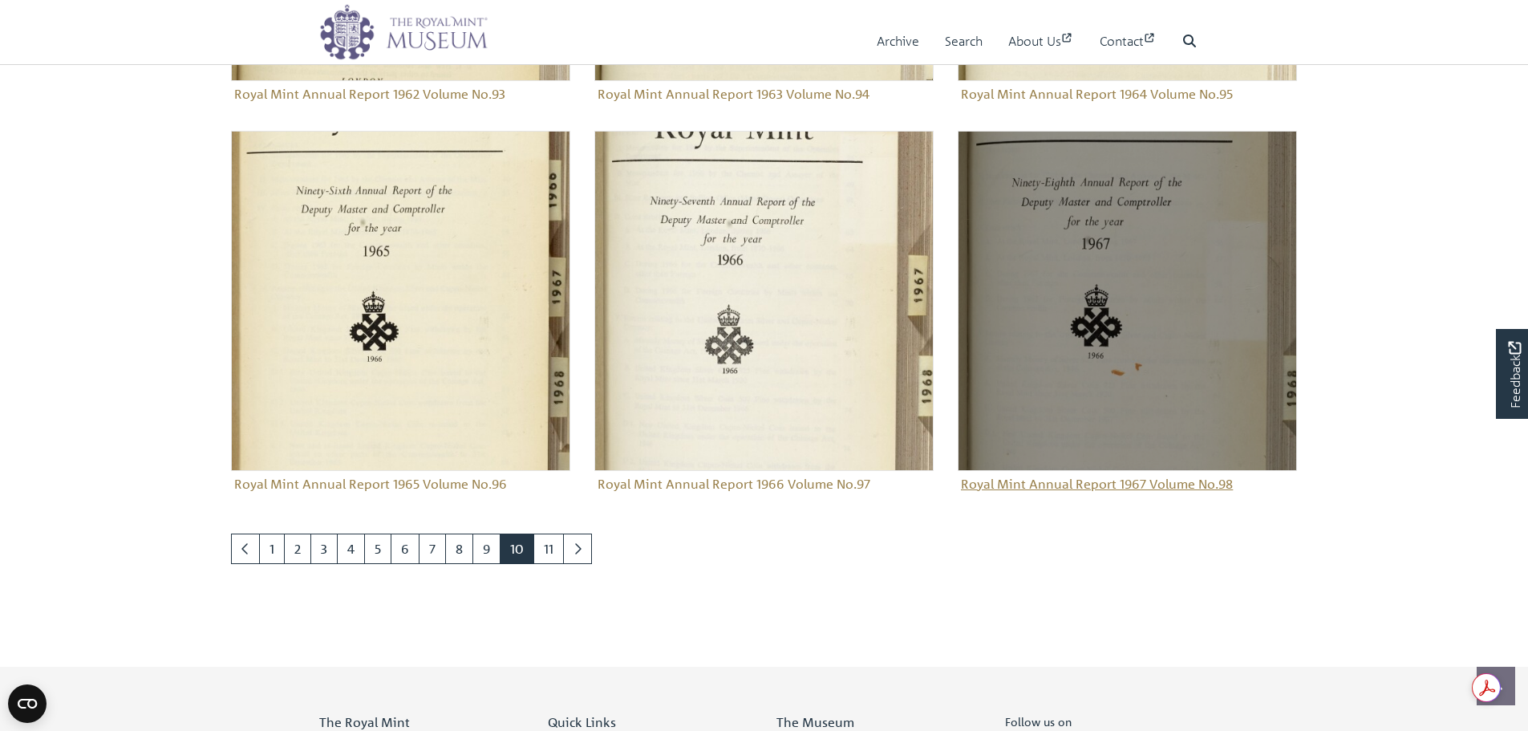
click at [1114, 431] on img "Sub-collection" at bounding box center [1127, 300] width 339 height 339
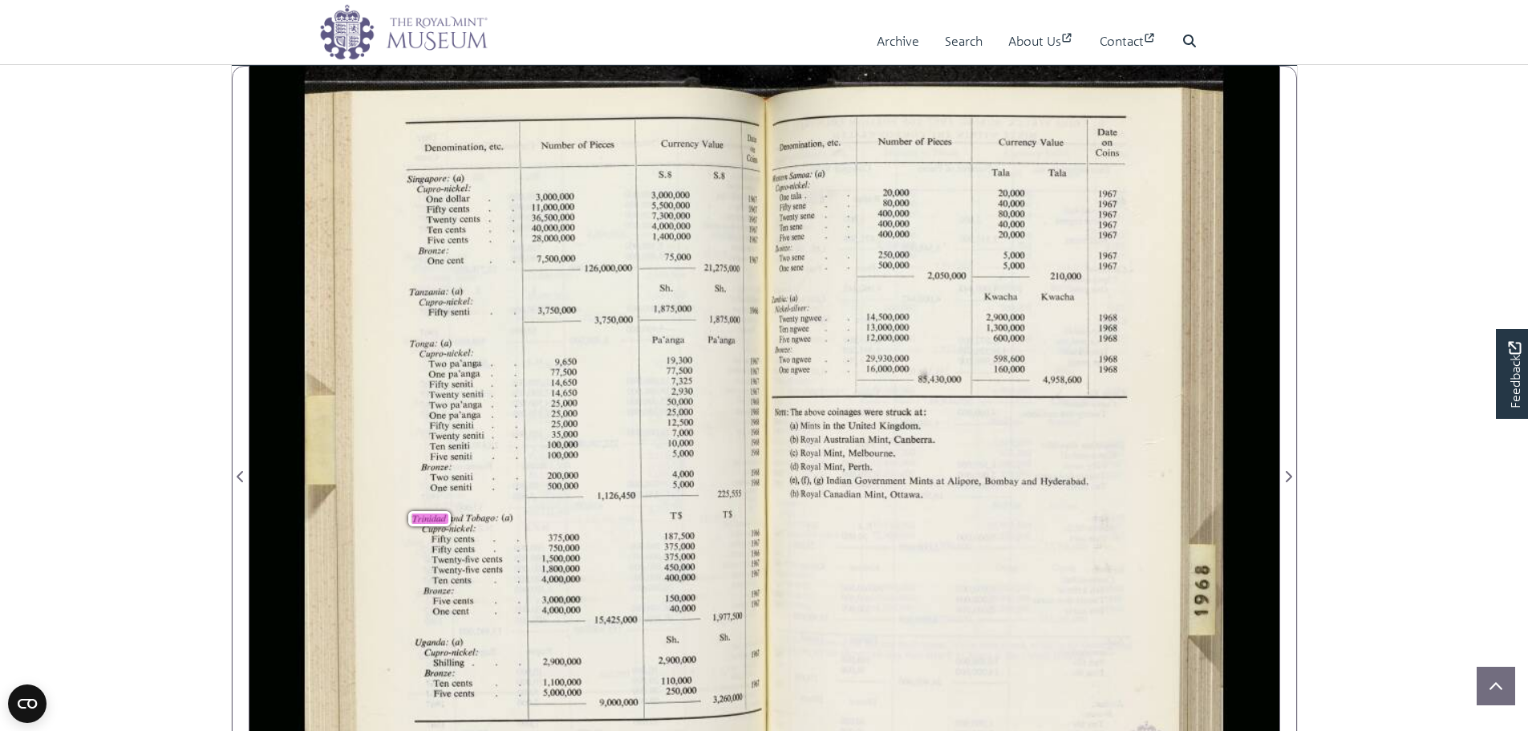
drag, startPoint x: 1371, startPoint y: 453, endPoint x: 1304, endPoint y: 201, distance: 260.8
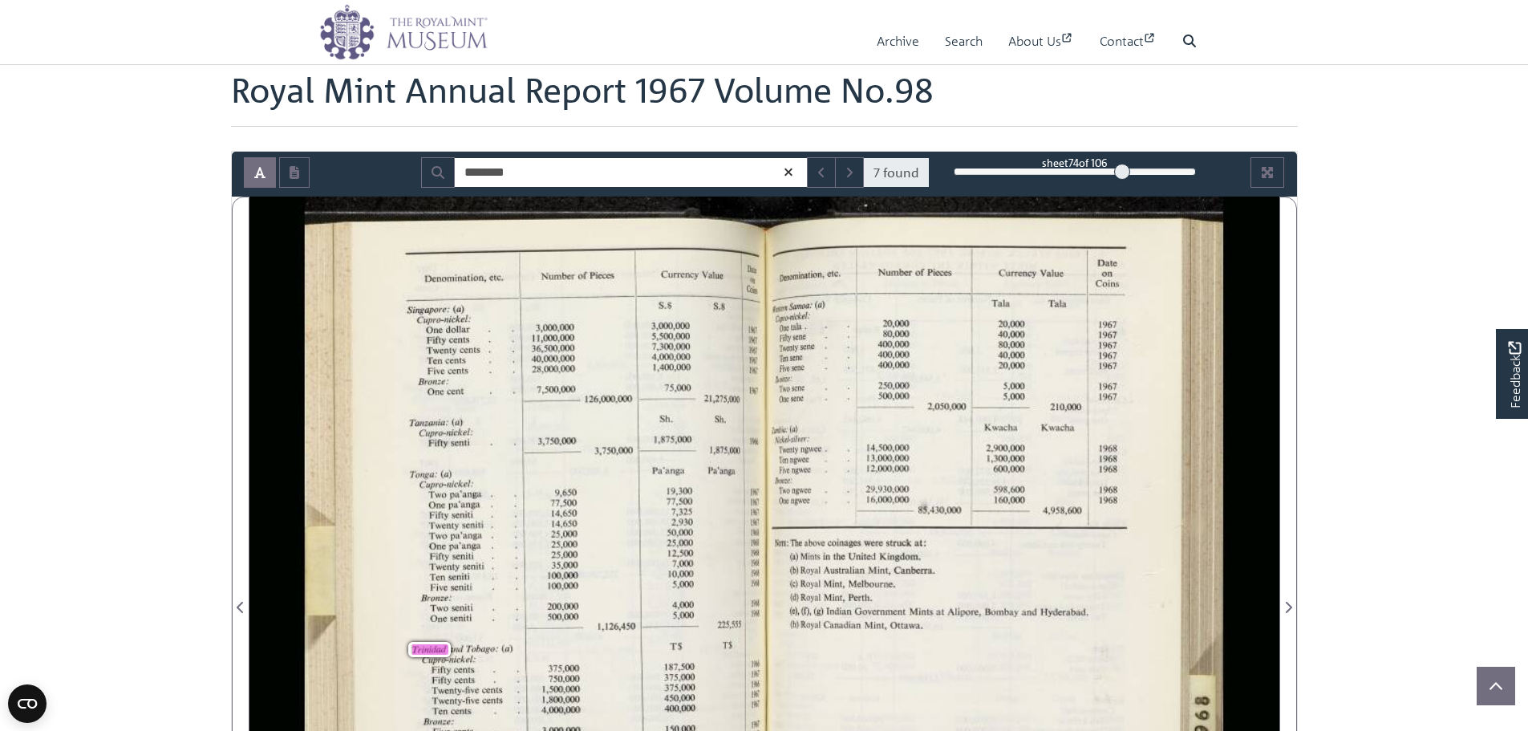
click at [421, 42] on img at bounding box center [403, 32] width 168 height 56
